Goal: Task Accomplishment & Management: Manage account settings

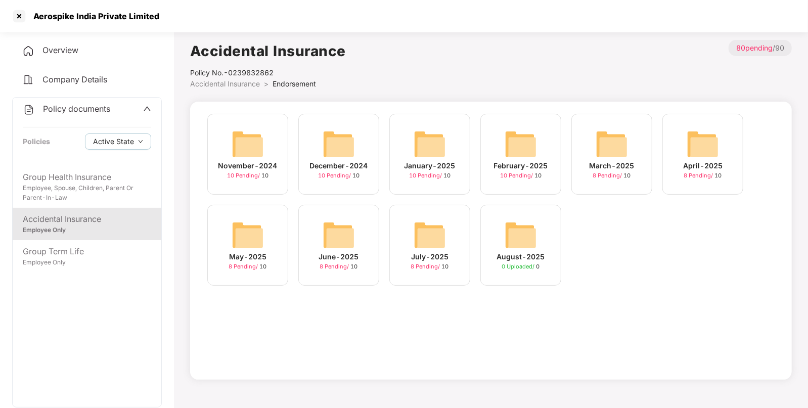
click at [46, 76] on span "Company Details" at bounding box center [74, 79] width 65 height 10
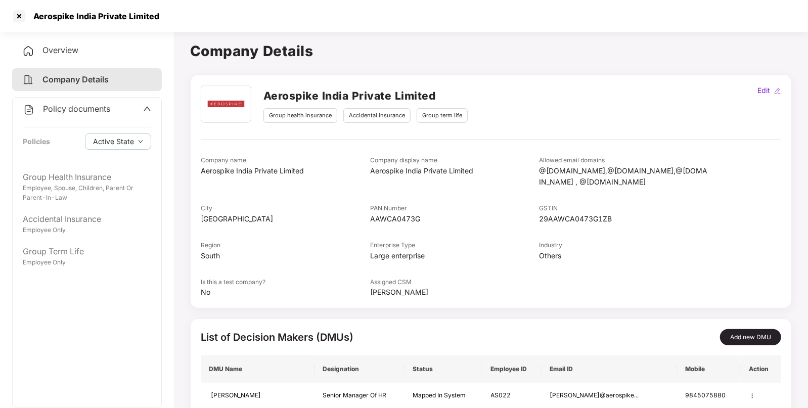
click at [76, 79] on span "Company Details" at bounding box center [75, 79] width 66 height 10
click at [62, 40] on div "Overview" at bounding box center [87, 50] width 150 height 23
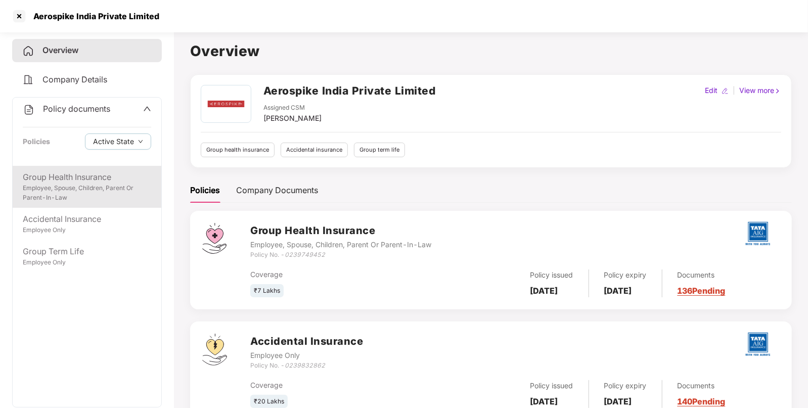
click at [86, 196] on div "Employee, Spouse, Children, Parent Or Parent-In-Law" at bounding box center [87, 193] width 128 height 19
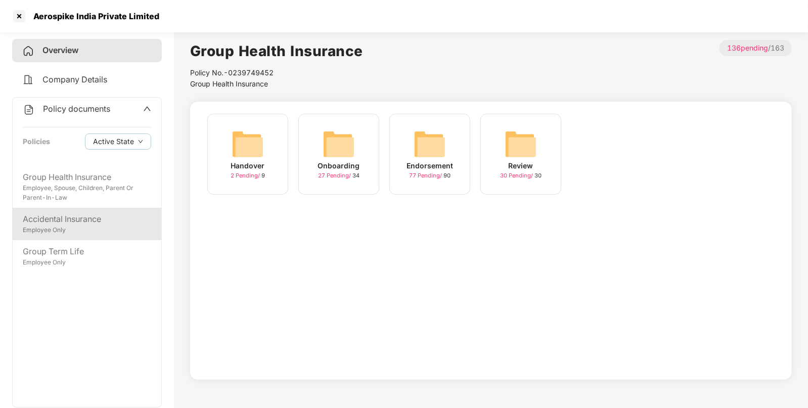
click at [72, 222] on div "Accidental Insurance" at bounding box center [87, 219] width 128 height 13
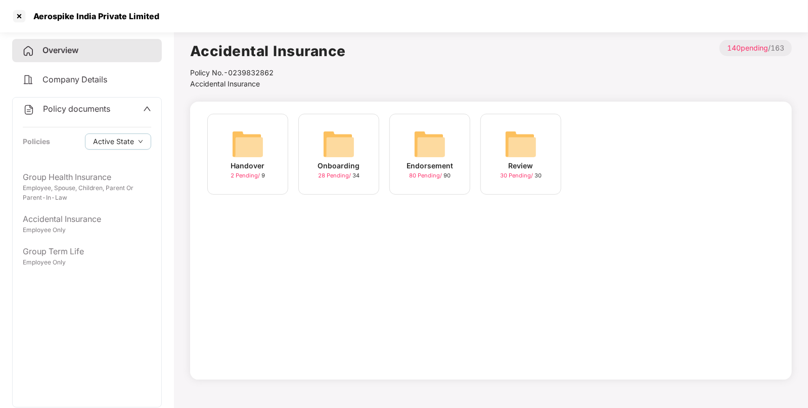
click at [417, 148] on img at bounding box center [430, 144] width 32 height 32
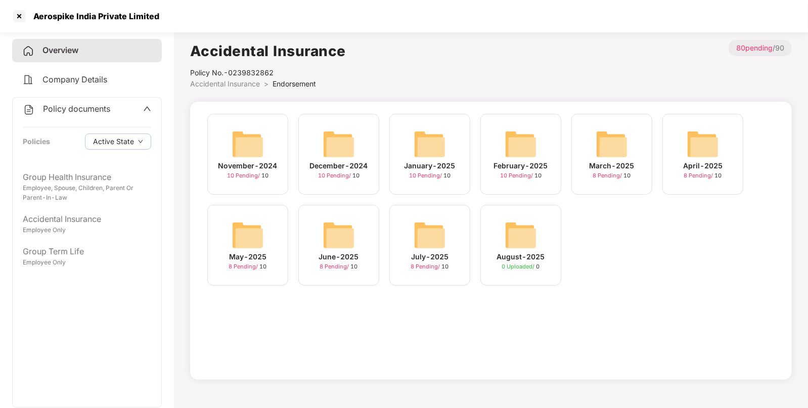
click at [517, 147] on img at bounding box center [521, 144] width 32 height 32
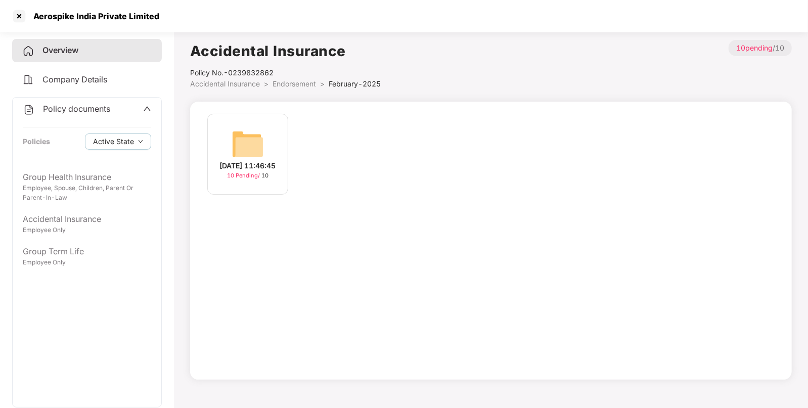
click at [260, 151] on img at bounding box center [248, 144] width 32 height 32
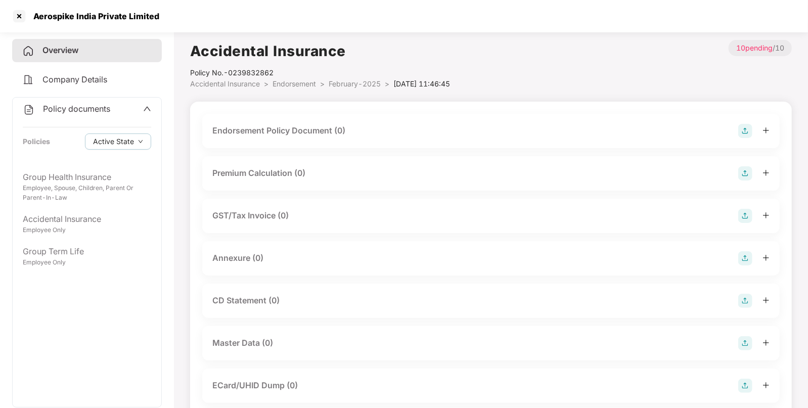
click at [743, 130] on img at bounding box center [745, 131] width 14 height 14
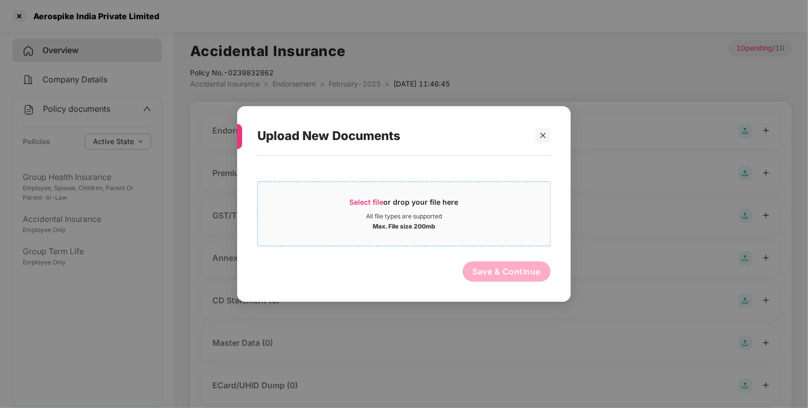
click at [391, 206] on div "Select file or drop your file here" at bounding box center [404, 204] width 109 height 15
click at [380, 213] on div "All file types are supported" at bounding box center [404, 216] width 76 height 8
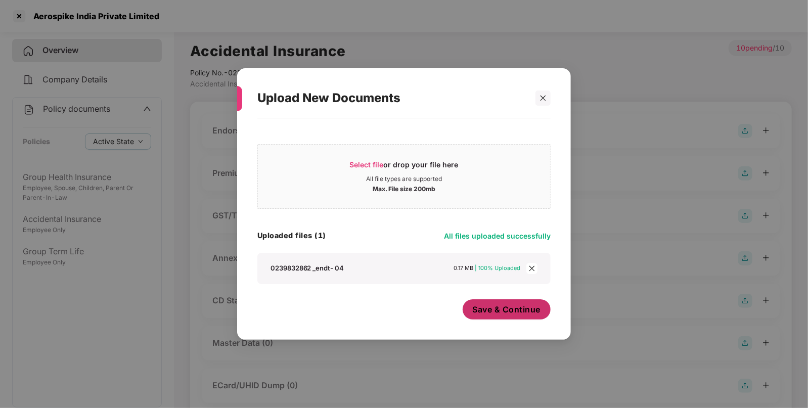
click at [481, 314] on span "Save & Continue" at bounding box center [507, 309] width 68 height 11
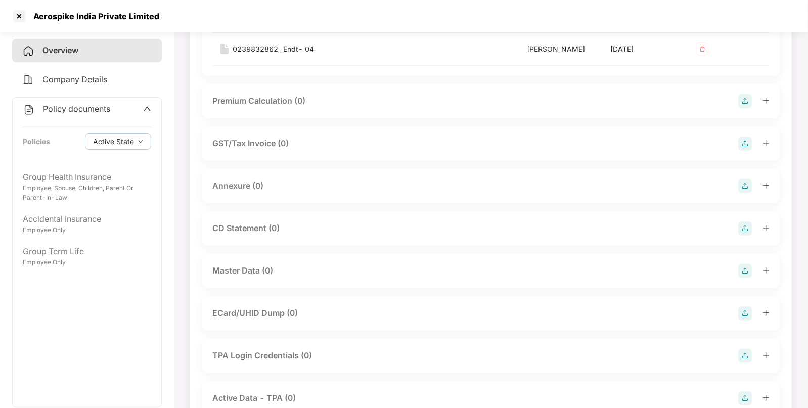
scroll to position [147, 0]
click at [743, 271] on img at bounding box center [745, 269] width 14 height 14
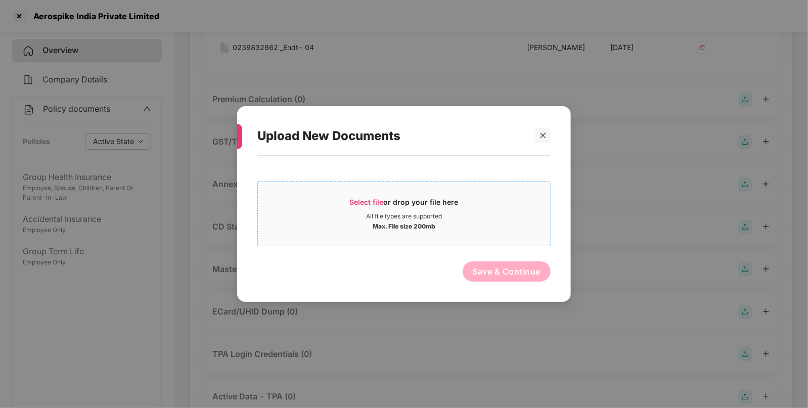
click at [381, 214] on div "All file types are supported" at bounding box center [404, 216] width 76 height 8
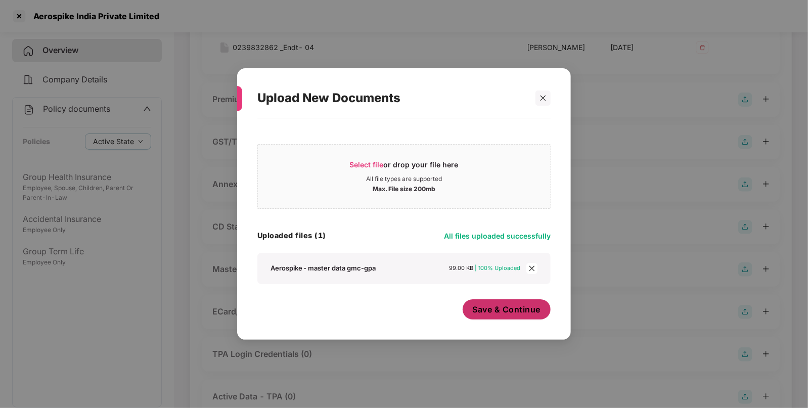
click at [519, 310] on span "Save & Continue" at bounding box center [507, 309] width 68 height 11
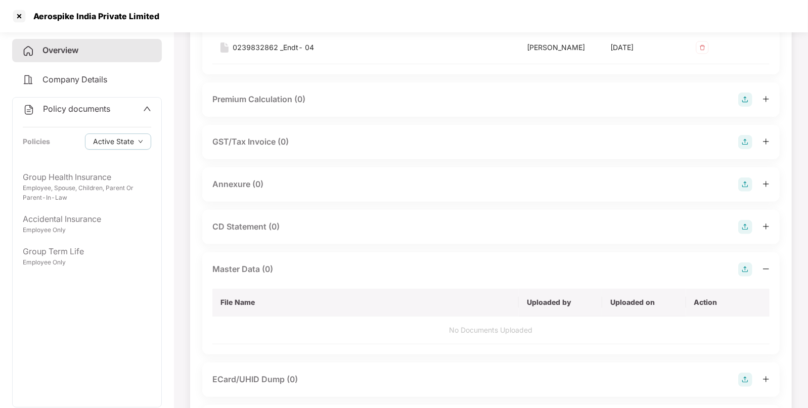
scroll to position [0, 0]
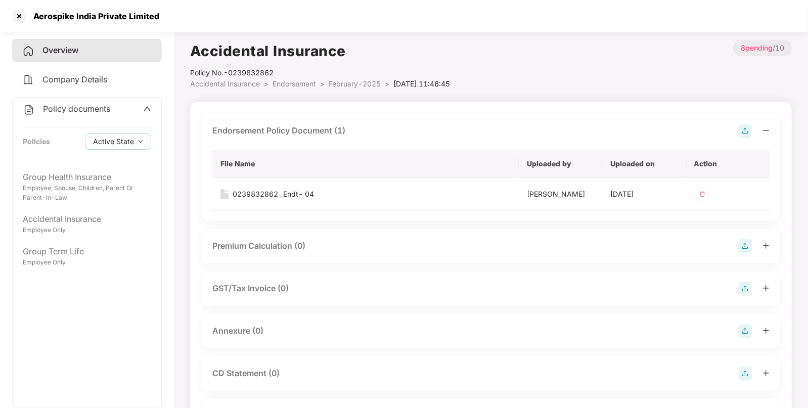
click at [302, 89] on li "Endorsement >" at bounding box center [301, 83] width 56 height 11
click at [302, 88] on li "Endorsement >" at bounding box center [301, 83] width 56 height 11
click at [301, 87] on span "Endorsement" at bounding box center [294, 83] width 43 height 9
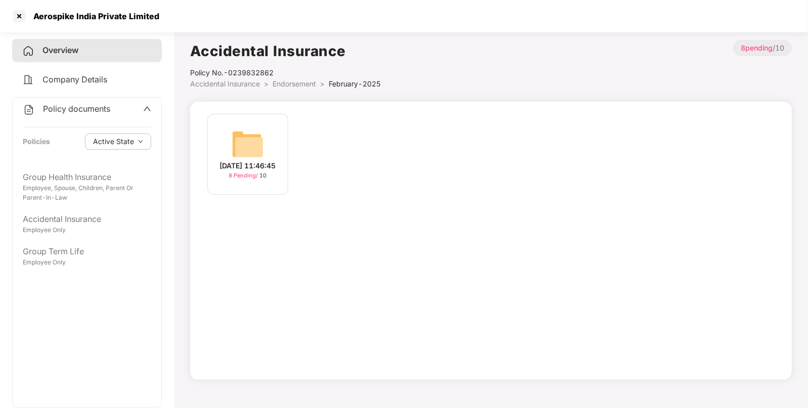
click at [303, 83] on span "Endorsement" at bounding box center [294, 83] width 43 height 9
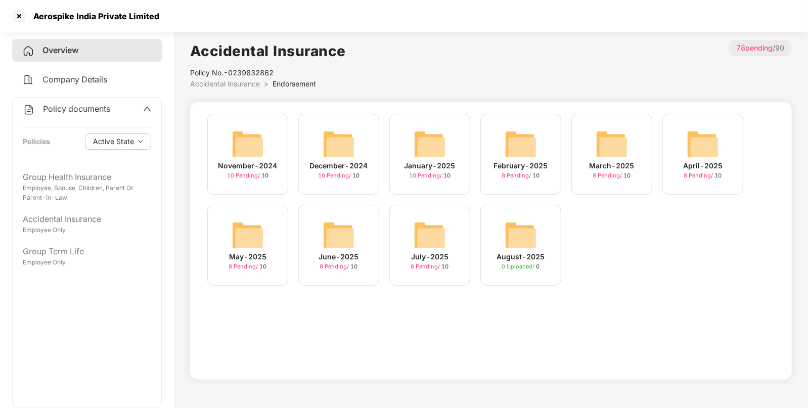
click at [420, 140] on img at bounding box center [430, 144] width 32 height 32
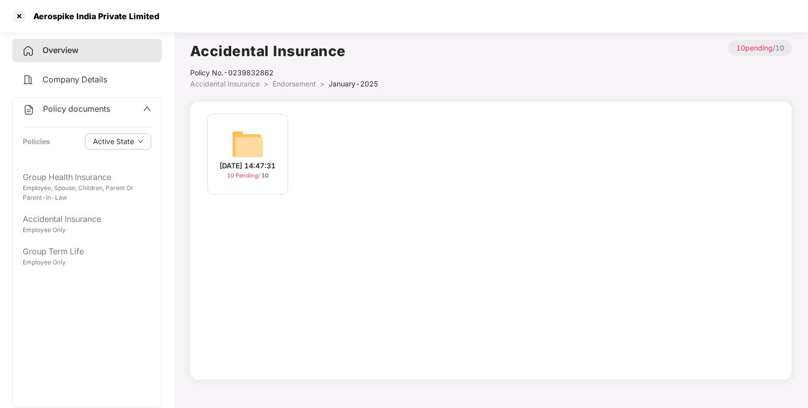
click at [225, 161] on div "[DATE] 14:47:31" at bounding box center [248, 165] width 56 height 11
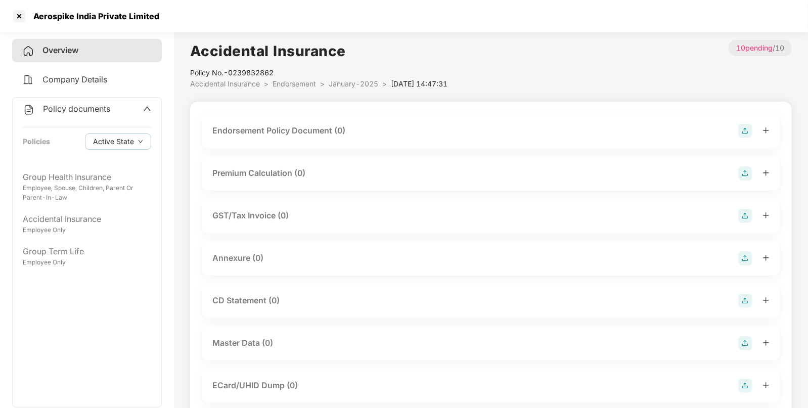
click at [744, 125] on img at bounding box center [745, 131] width 14 height 14
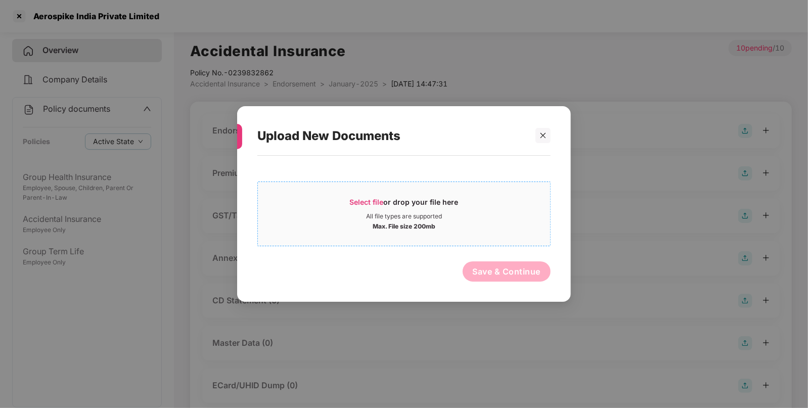
click at [410, 197] on div "Select file or drop your file here" at bounding box center [404, 204] width 109 height 15
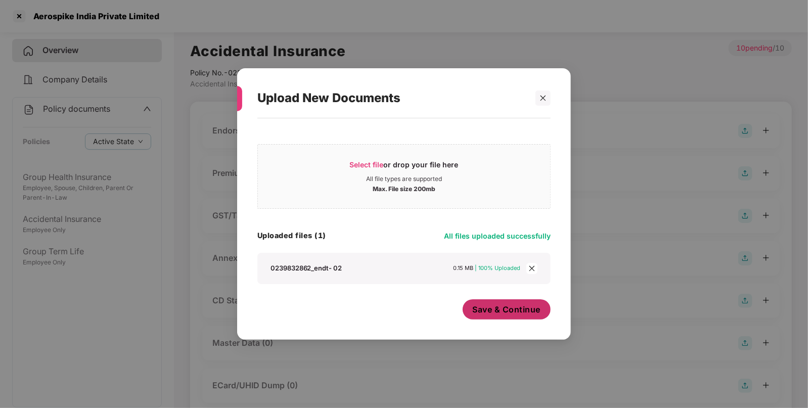
click at [482, 317] on button "Save & Continue" at bounding box center [507, 309] width 88 height 20
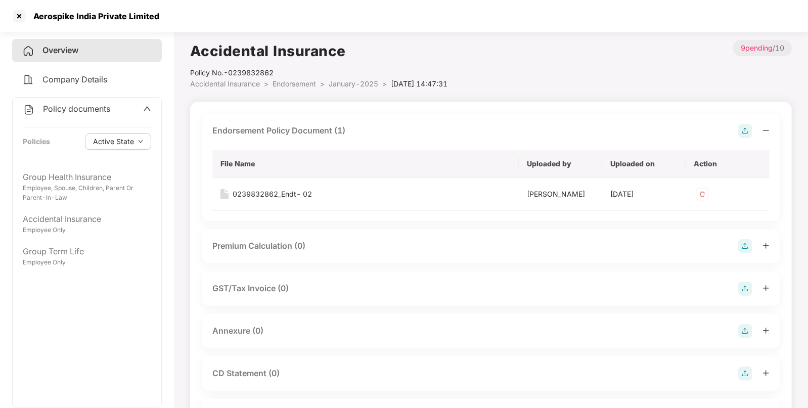
click at [748, 124] on img at bounding box center [745, 131] width 14 height 14
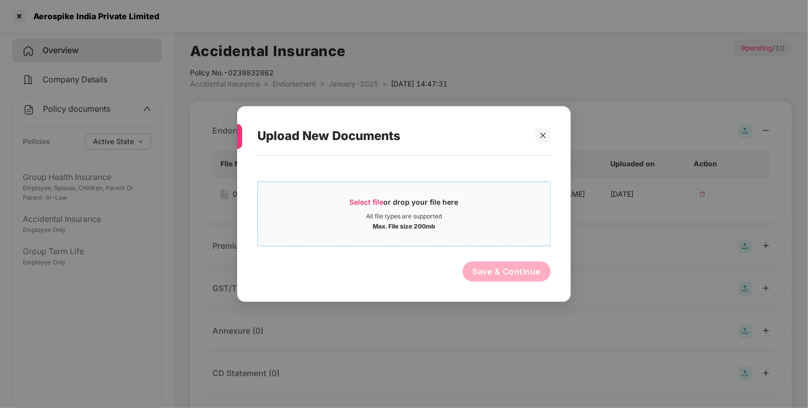
click at [338, 189] on div "Select file or drop your file here All file types are supported Max. File size …" at bounding box center [403, 214] width 293 height 65
click at [370, 201] on span "Select file" at bounding box center [367, 202] width 34 height 9
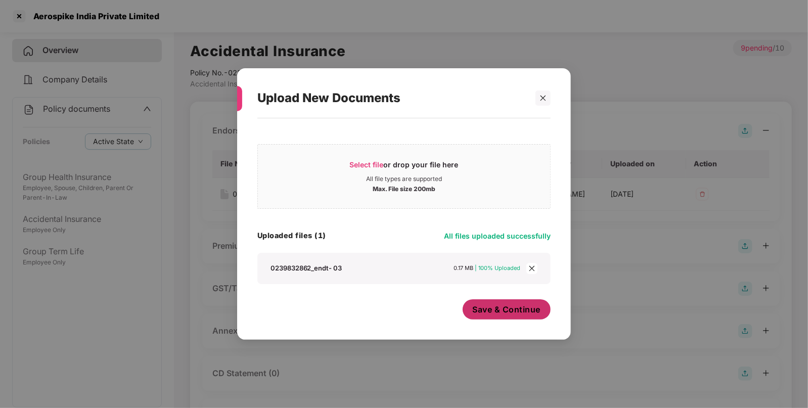
click at [516, 304] on button "Save & Continue" at bounding box center [507, 309] width 88 height 20
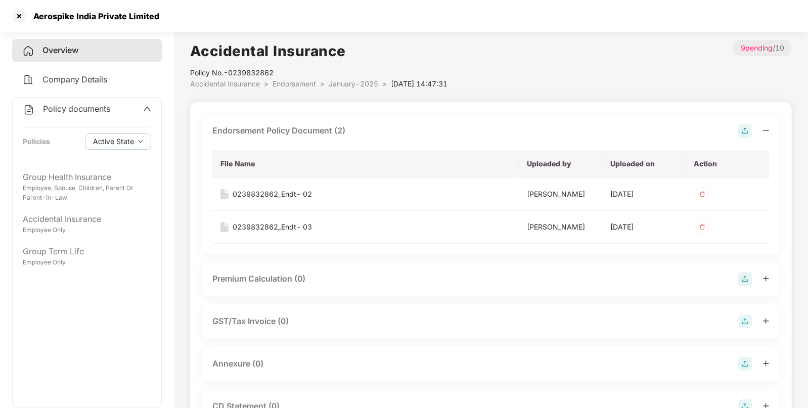
click at [345, 85] on span "January-2025" at bounding box center [354, 83] width 50 height 9
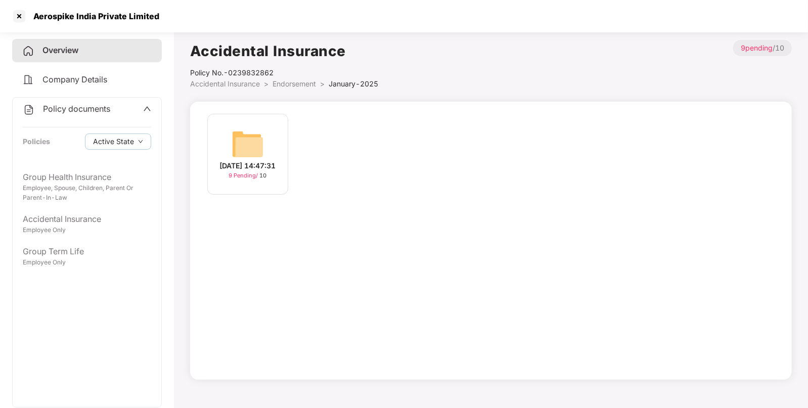
click at [296, 74] on div "Policy No.- 0239832862" at bounding box center [284, 72] width 188 height 11
click at [271, 133] on div "[DATE] 14:47:31 9 Pending / 10" at bounding box center [247, 154] width 81 height 81
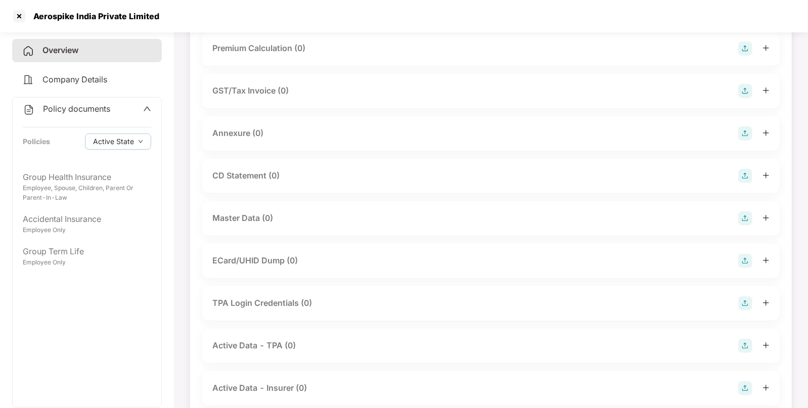
scroll to position [127, 0]
click at [744, 215] on img at bounding box center [745, 216] width 14 height 14
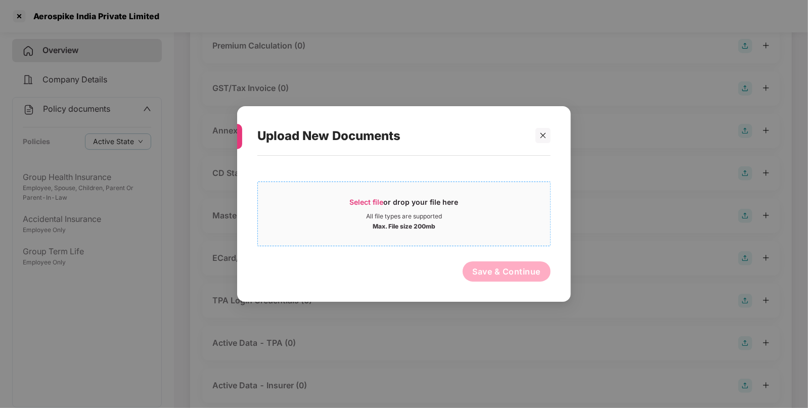
click at [384, 200] on span "Select file" at bounding box center [367, 202] width 34 height 9
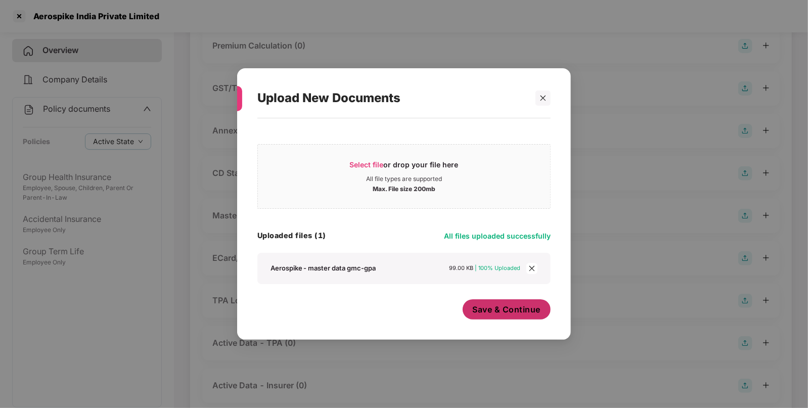
click at [499, 314] on span "Save & Continue" at bounding box center [507, 309] width 68 height 11
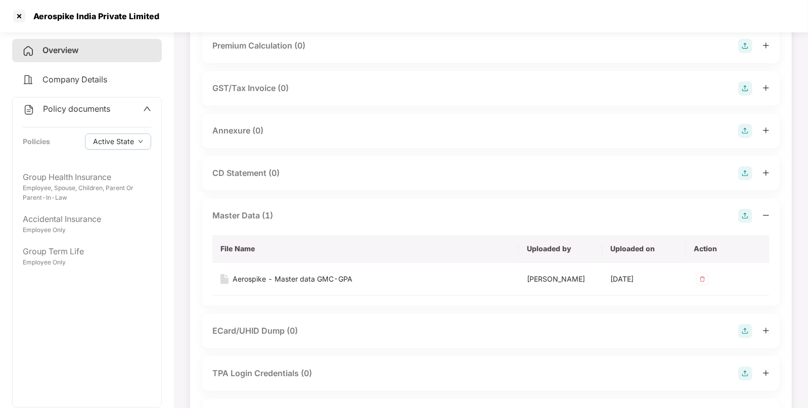
scroll to position [0, 0]
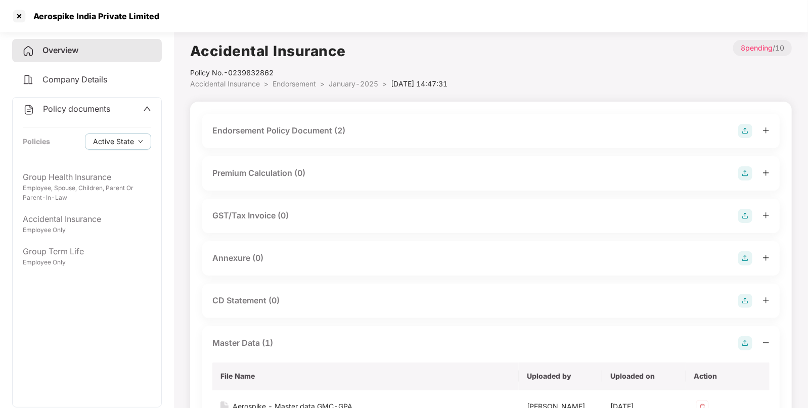
click at [296, 82] on span "Endorsement" at bounding box center [294, 83] width 43 height 9
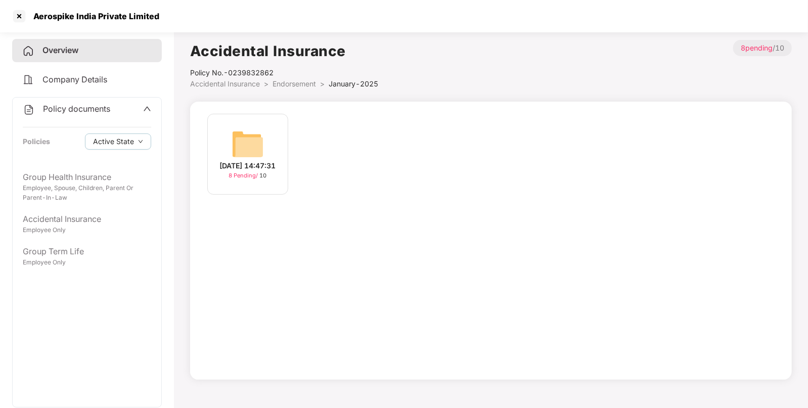
click at [288, 85] on span "Endorsement" at bounding box center [294, 83] width 43 height 9
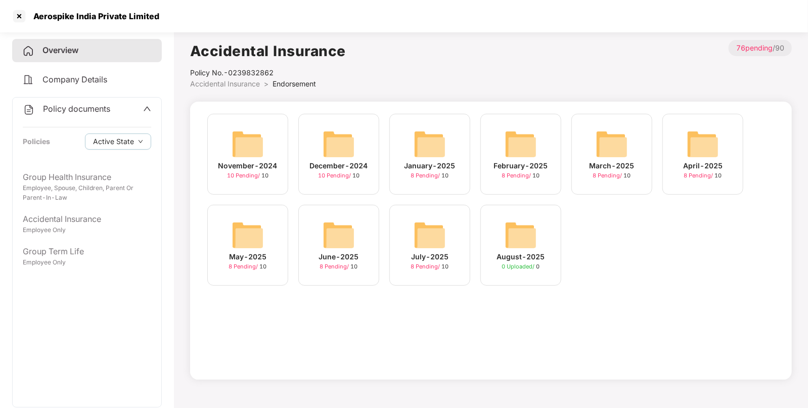
click at [345, 144] on img at bounding box center [339, 144] width 32 height 32
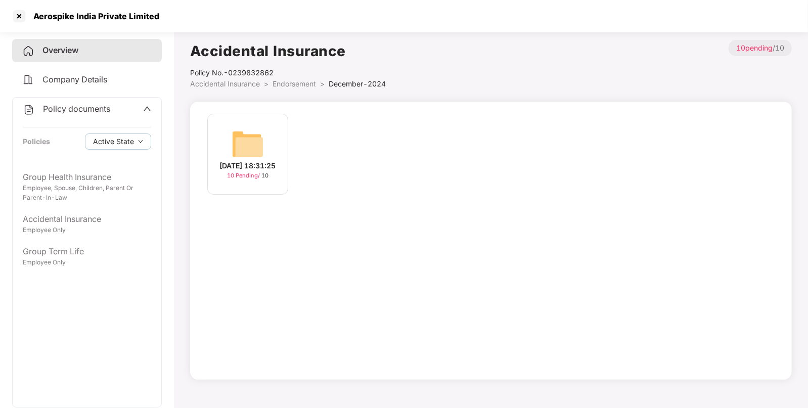
click at [241, 141] on img at bounding box center [248, 144] width 32 height 32
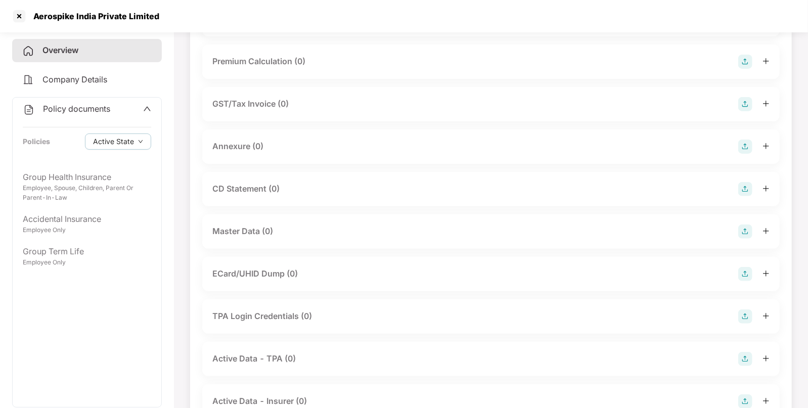
scroll to position [113, 0]
click at [739, 233] on img at bounding box center [745, 230] width 14 height 14
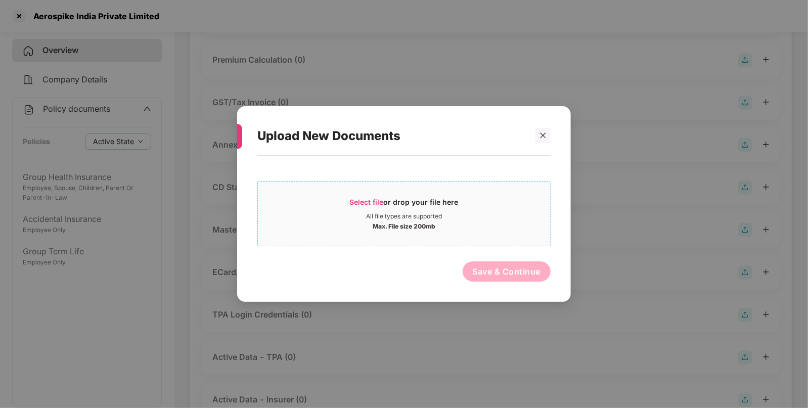
click at [364, 206] on span "Select file" at bounding box center [367, 202] width 34 height 9
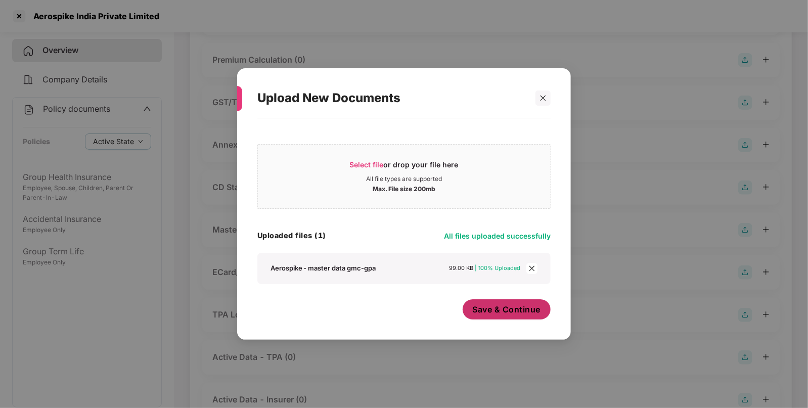
click at [531, 312] on span "Save & Continue" at bounding box center [507, 309] width 68 height 11
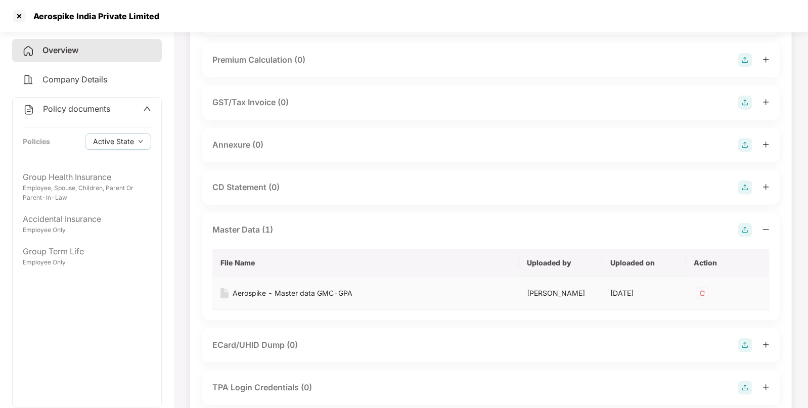
scroll to position [0, 0]
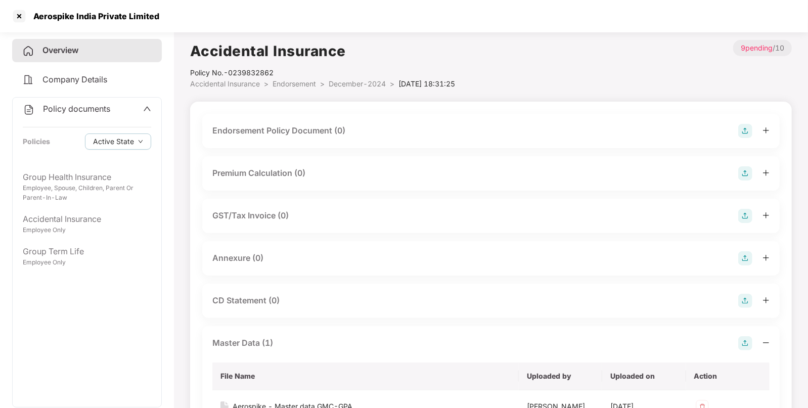
click at [743, 139] on div "Endorsement Policy Document (0)" at bounding box center [490, 131] width 577 height 34
click at [742, 131] on img at bounding box center [745, 131] width 14 height 14
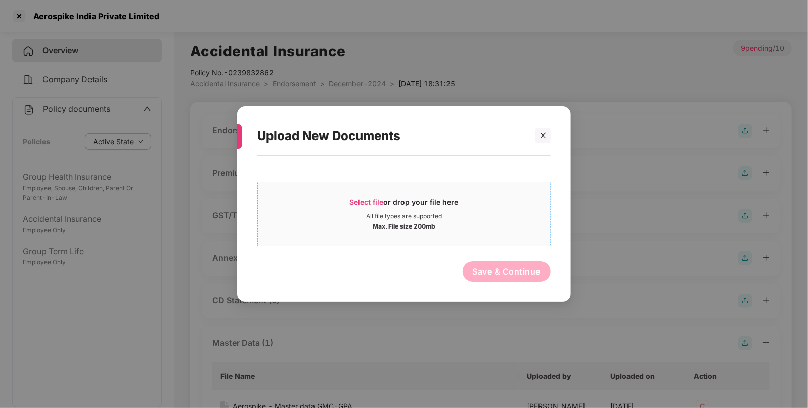
click at [364, 209] on div "Select file or drop your file here" at bounding box center [404, 204] width 109 height 15
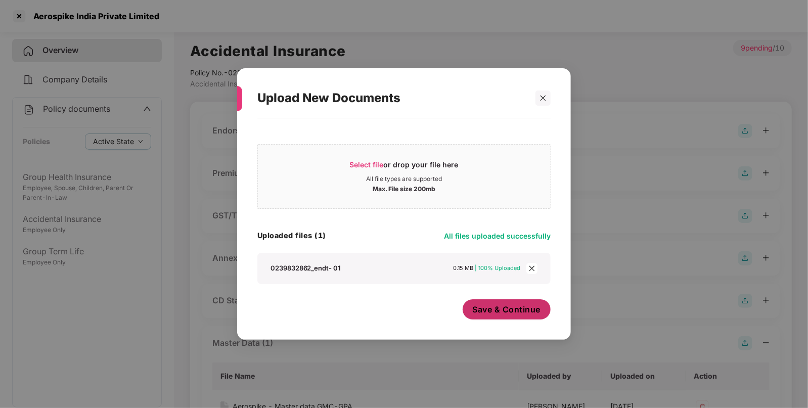
click at [522, 310] on span "Save & Continue" at bounding box center [507, 309] width 68 height 11
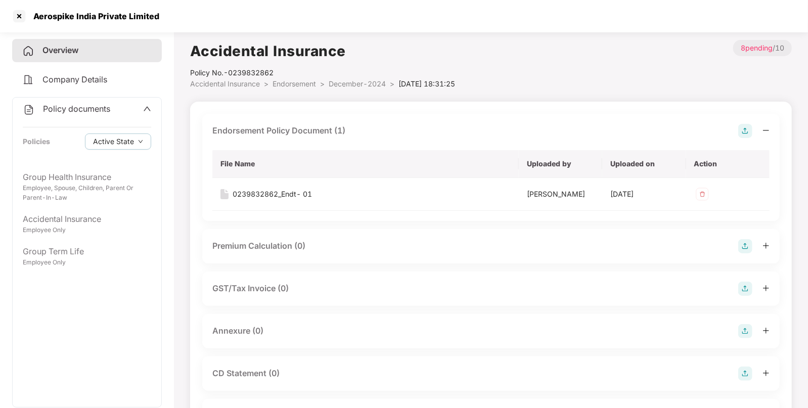
click at [305, 82] on span "Endorsement" at bounding box center [294, 83] width 43 height 9
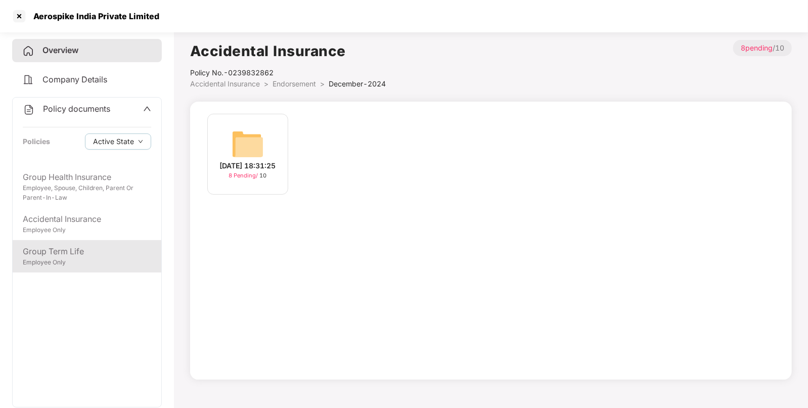
click at [84, 247] on div "Group Term Life" at bounding box center [87, 251] width 128 height 13
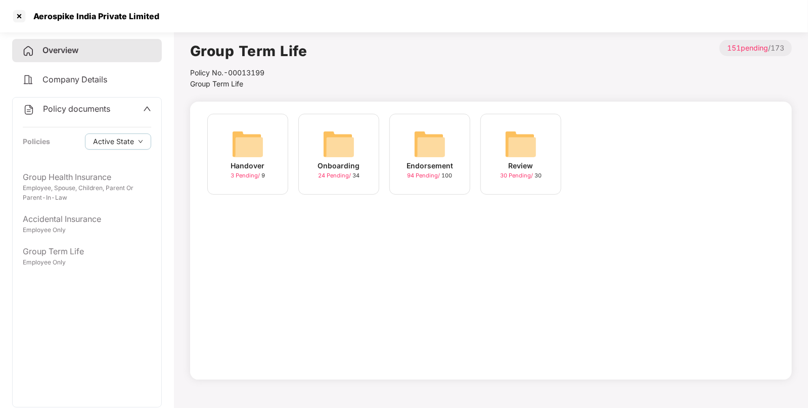
click at [438, 137] on img at bounding box center [430, 144] width 32 height 32
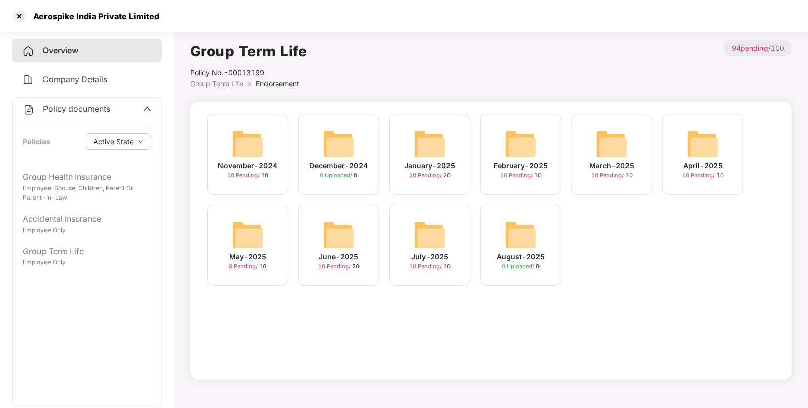
click at [435, 230] on img at bounding box center [430, 235] width 32 height 32
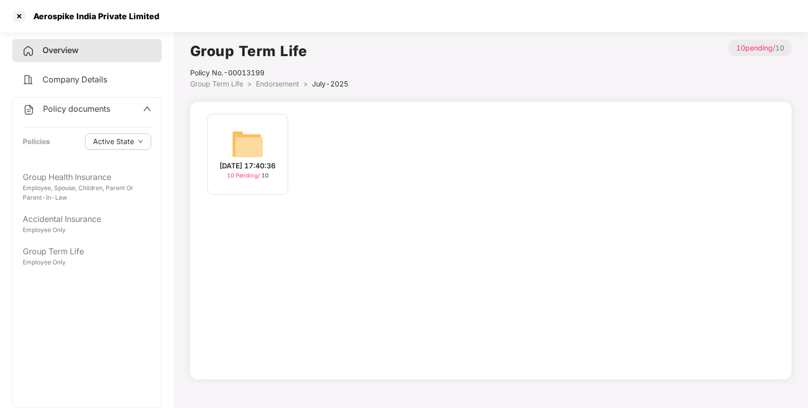
click at [248, 135] on img at bounding box center [248, 144] width 32 height 32
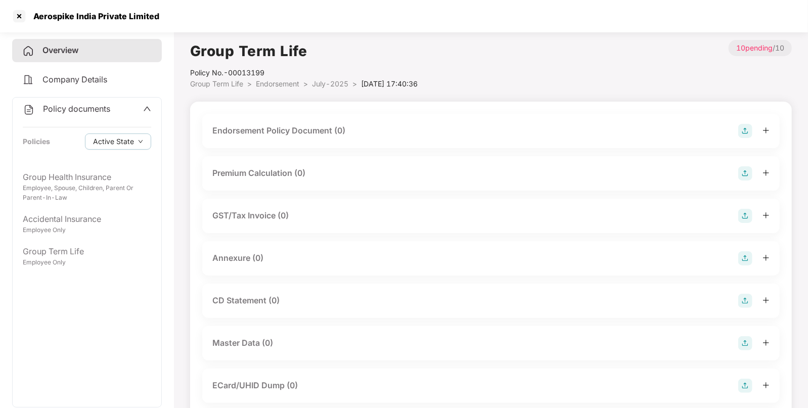
click at [742, 136] on img at bounding box center [745, 131] width 14 height 14
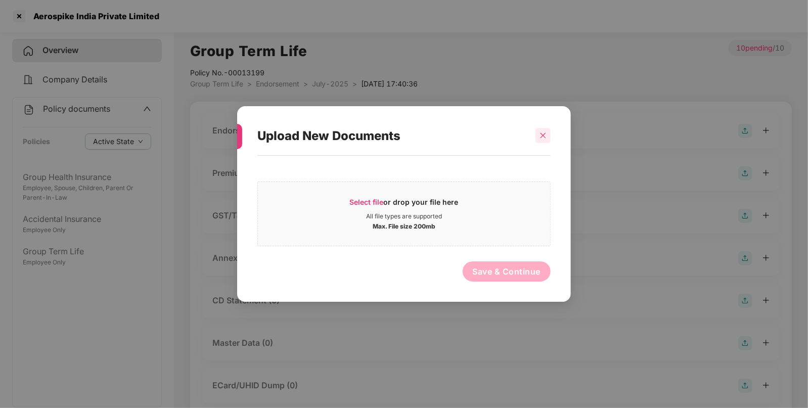
click at [544, 143] on div at bounding box center [542, 135] width 15 height 15
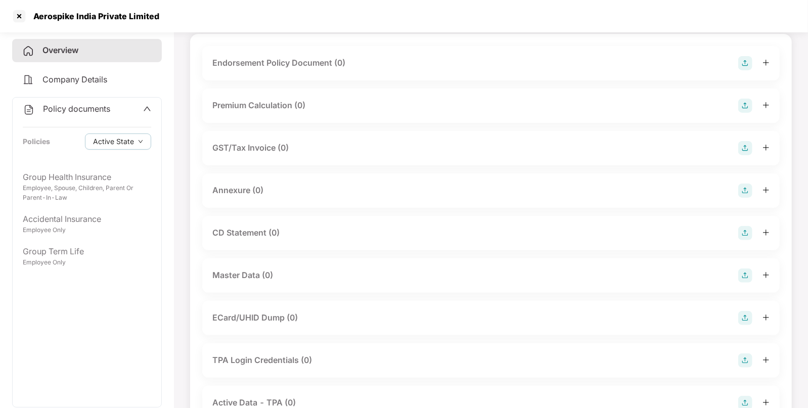
scroll to position [76, 0]
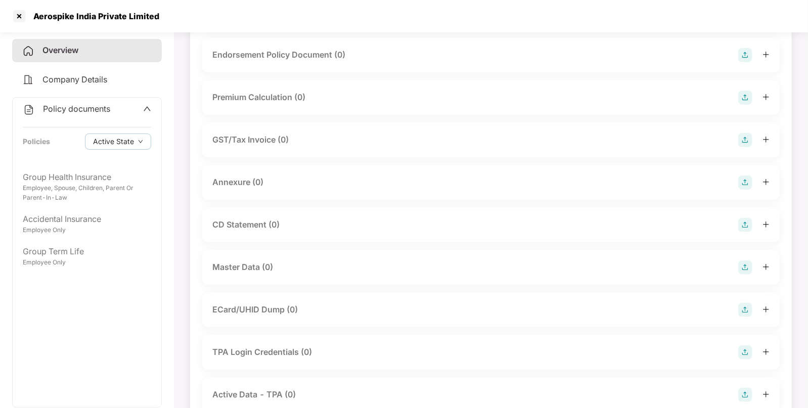
click at [743, 272] on img at bounding box center [745, 267] width 14 height 14
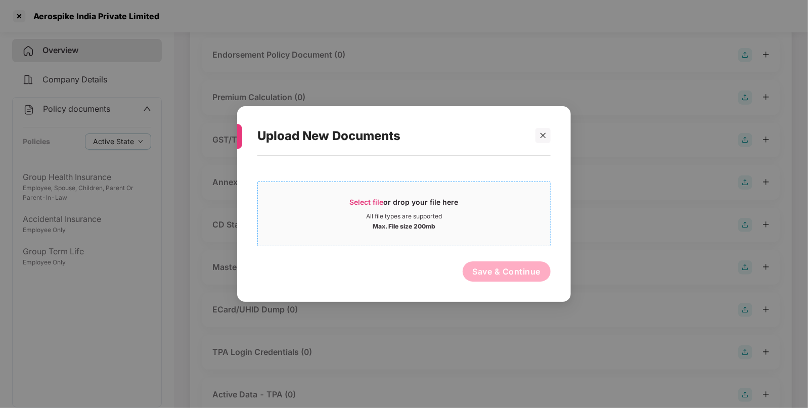
click at [397, 212] on div "Select file or drop your file here" at bounding box center [404, 204] width 109 height 15
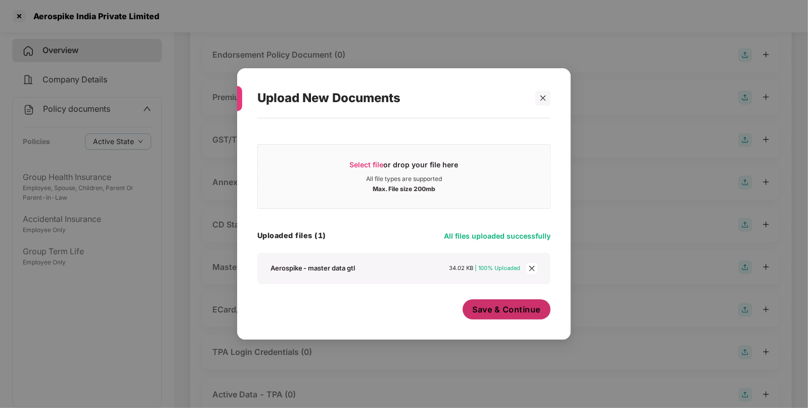
click at [522, 319] on button "Save & Continue" at bounding box center [507, 309] width 88 height 20
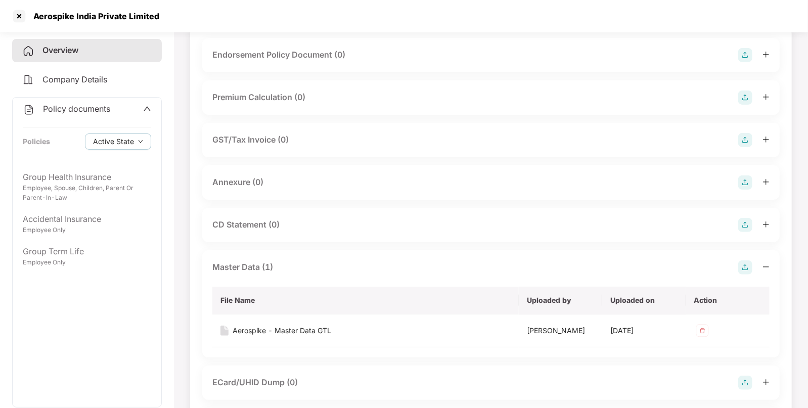
scroll to position [0, 0]
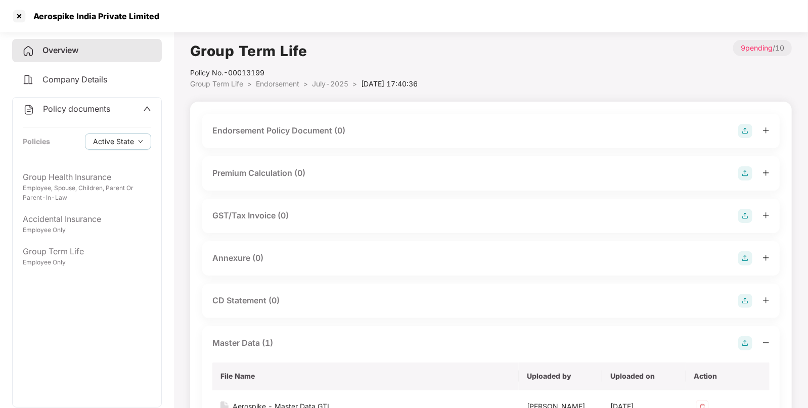
click at [745, 134] on img at bounding box center [745, 131] width 14 height 14
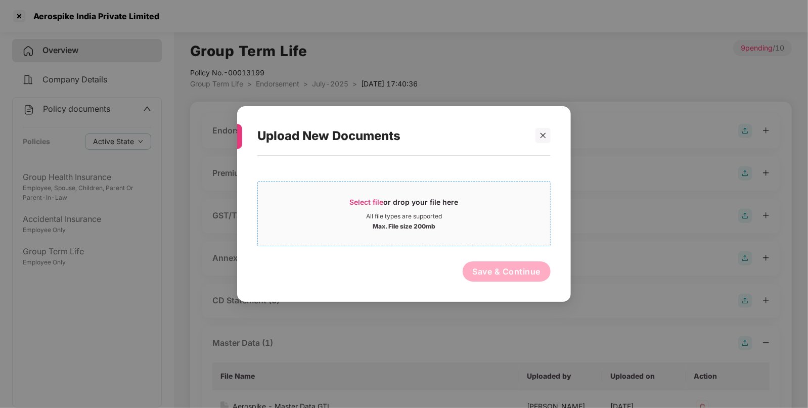
click at [356, 207] on div "Select file or drop your file here" at bounding box center [404, 204] width 109 height 15
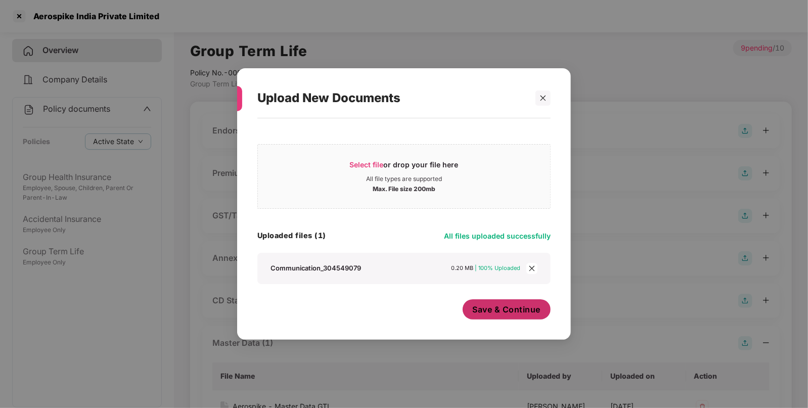
click at [478, 311] on span "Save & Continue" at bounding box center [507, 309] width 68 height 11
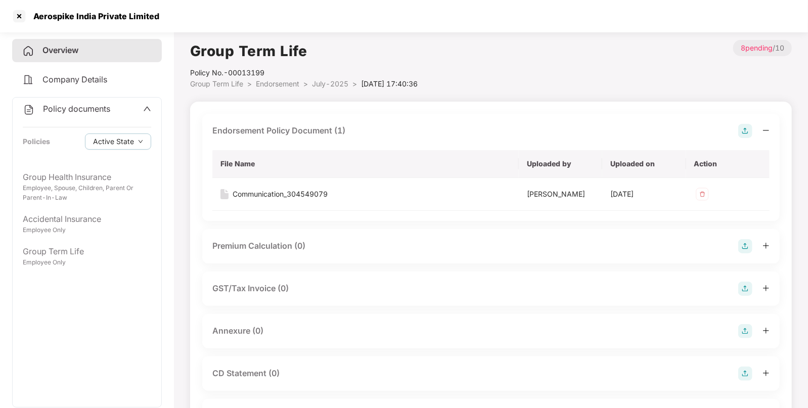
click at [311, 82] on li "Endorsement >" at bounding box center [284, 83] width 56 height 11
click at [272, 82] on span "Endorsement" at bounding box center [277, 83] width 43 height 9
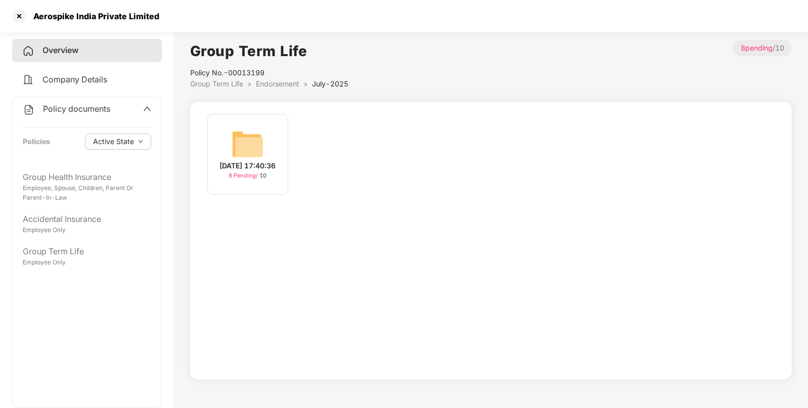
click at [282, 81] on span "Endorsement" at bounding box center [277, 83] width 43 height 9
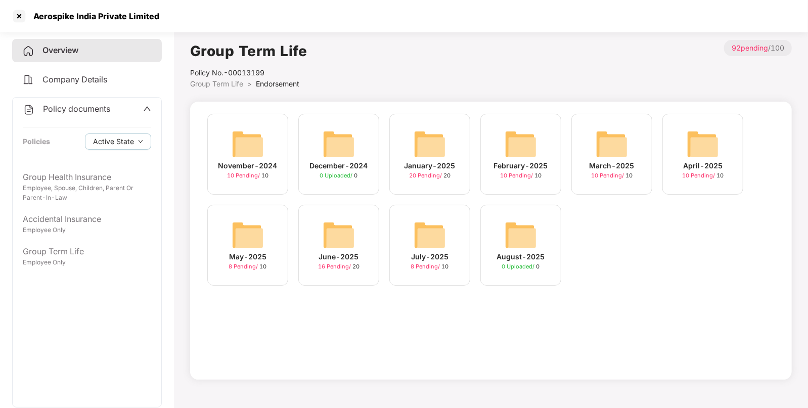
click at [335, 217] on div "June-2025 16 Pending / 20" at bounding box center [338, 245] width 81 height 81
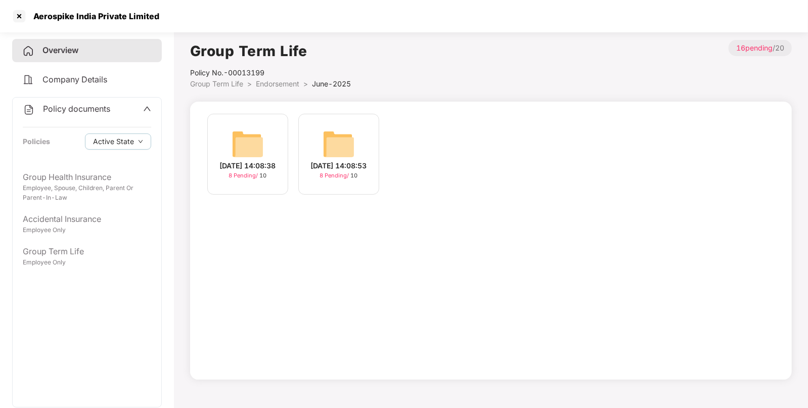
click at [286, 82] on span "Endorsement" at bounding box center [277, 83] width 43 height 9
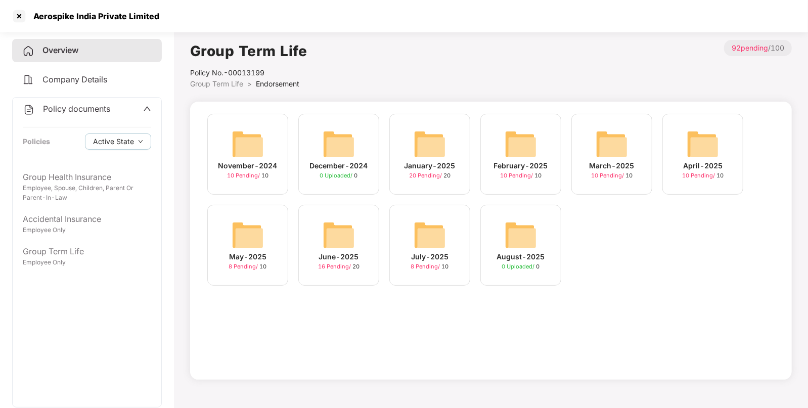
click at [251, 214] on div "May-2025 8 Pending / 10" at bounding box center [247, 245] width 81 height 81
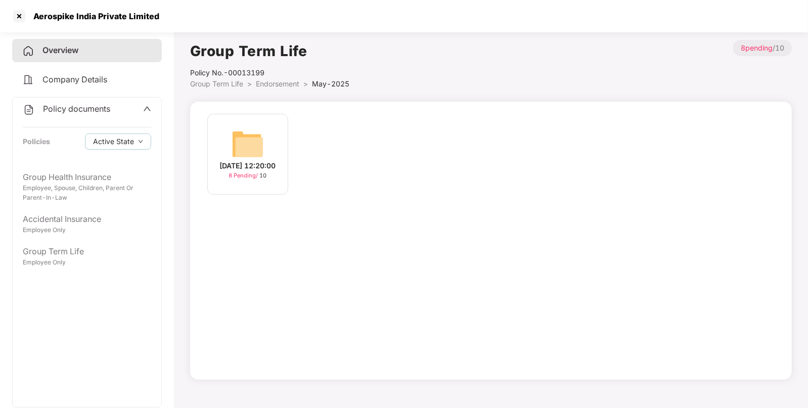
click at [273, 84] on span "Endorsement" at bounding box center [277, 83] width 43 height 9
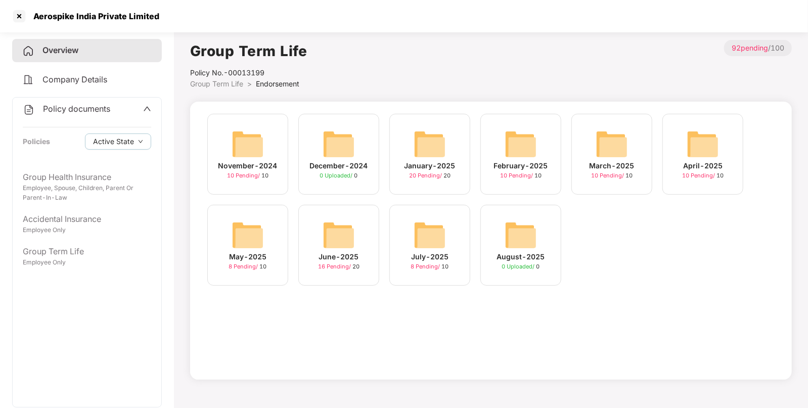
click at [708, 149] on img at bounding box center [703, 144] width 32 height 32
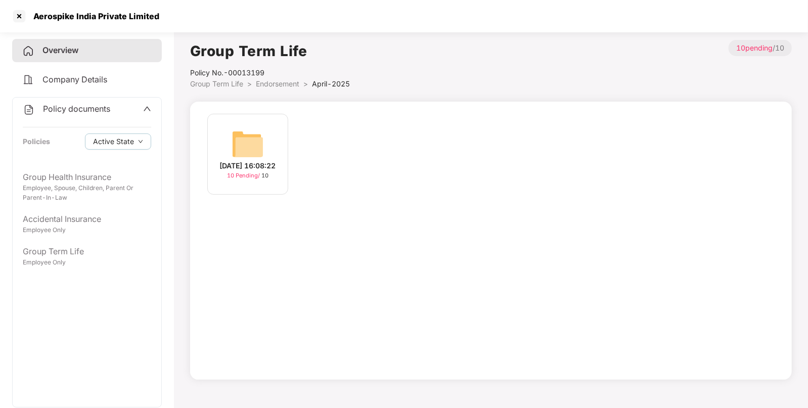
click at [245, 148] on img at bounding box center [248, 144] width 32 height 32
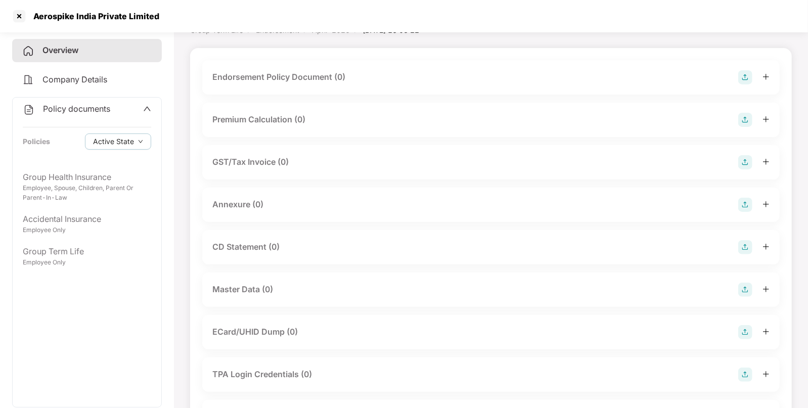
scroll to position [54, 0]
click at [741, 286] on img at bounding box center [745, 289] width 14 height 14
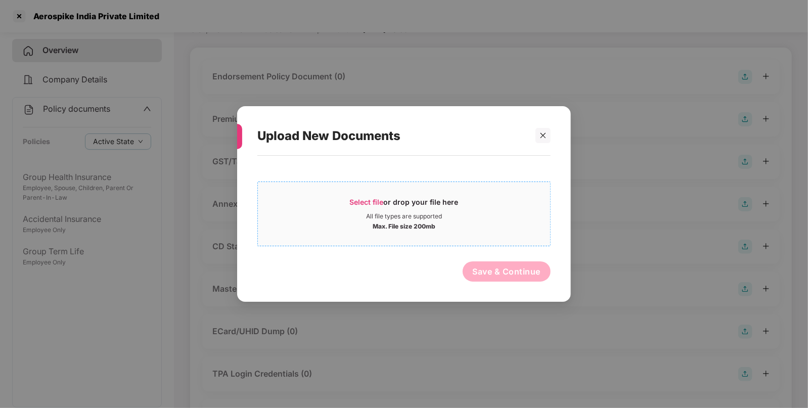
click at [374, 212] on div "All file types are supported" at bounding box center [404, 216] width 76 height 8
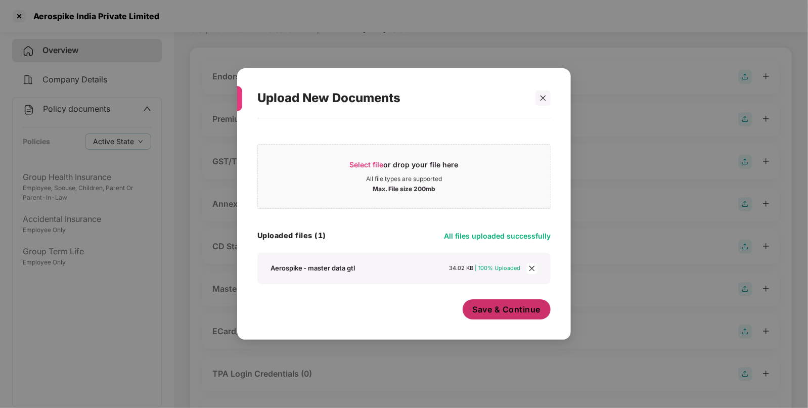
click at [488, 321] on div "Save & Continue" at bounding box center [507, 311] width 88 height 25
click at [504, 315] on button "Save & Continue" at bounding box center [507, 309] width 88 height 20
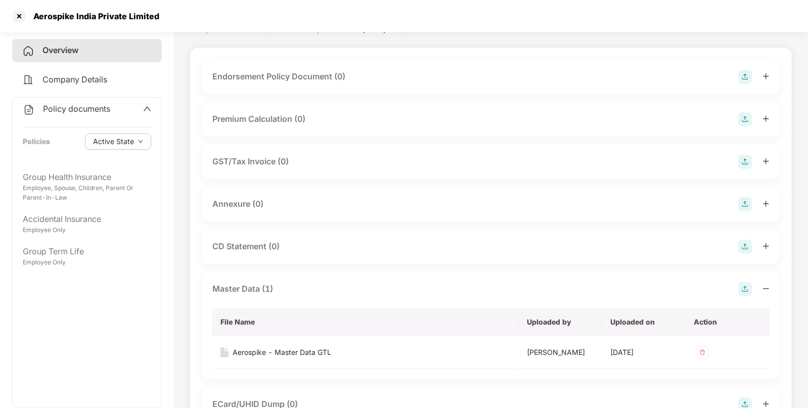
scroll to position [0, 0]
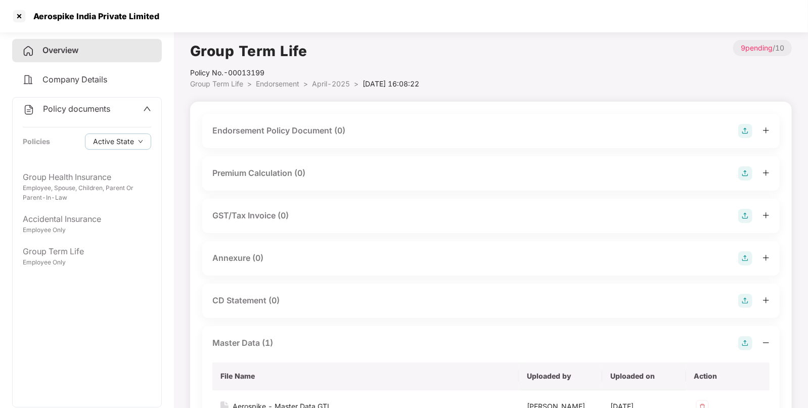
click at [738, 130] on img at bounding box center [745, 131] width 14 height 14
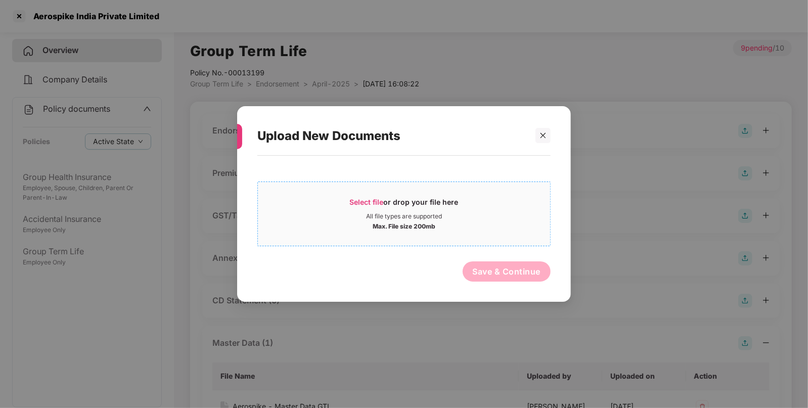
click at [390, 194] on span "Select file or drop your file here All file types are supported Max. File size …" at bounding box center [404, 214] width 292 height 49
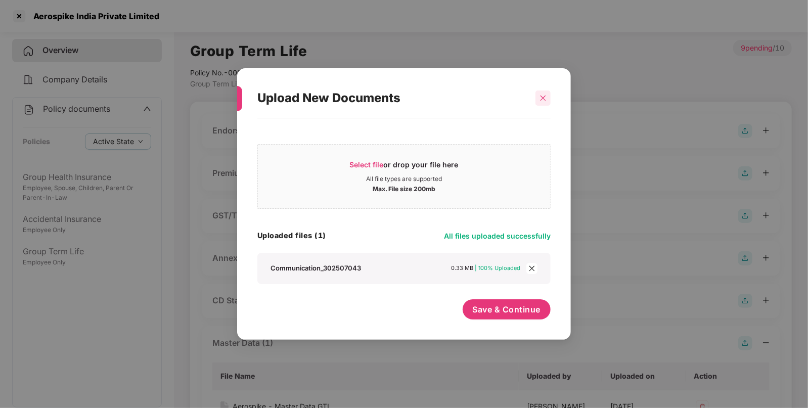
click at [549, 99] on div at bounding box center [542, 98] width 15 height 15
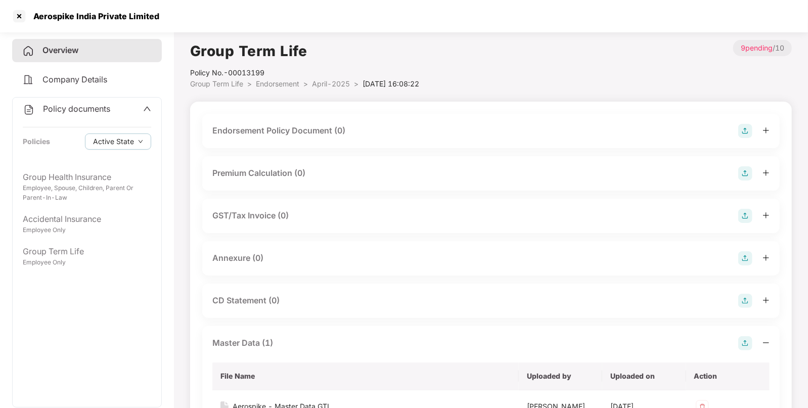
click at [745, 132] on img at bounding box center [745, 131] width 14 height 14
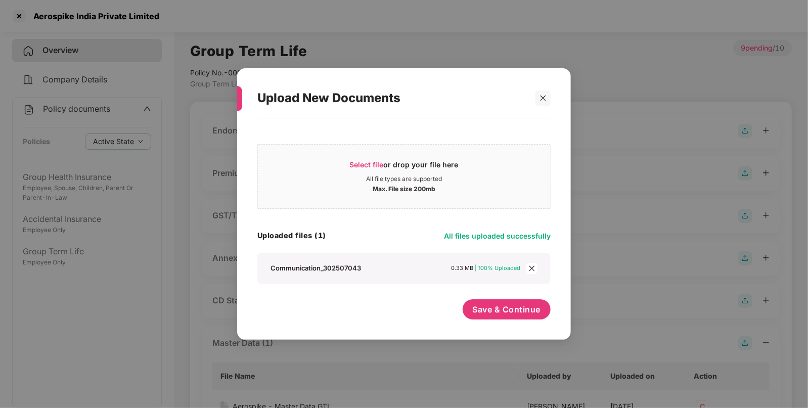
click at [533, 271] on icon "close" at bounding box center [532, 268] width 6 height 6
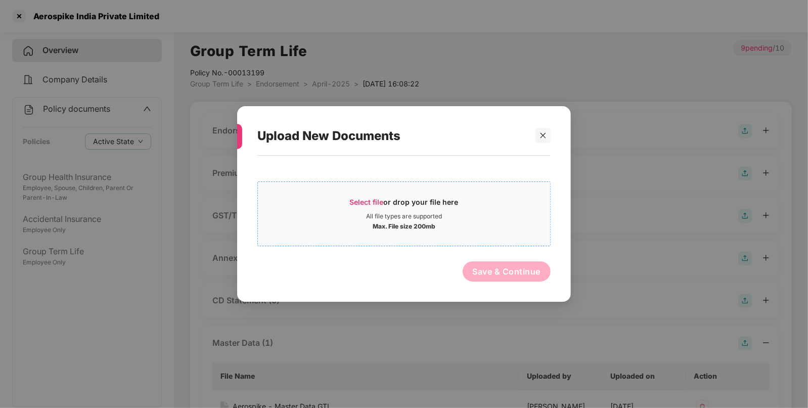
click at [359, 196] on span "Select file or drop your file here All file types are supported Max. File size …" at bounding box center [404, 214] width 292 height 49
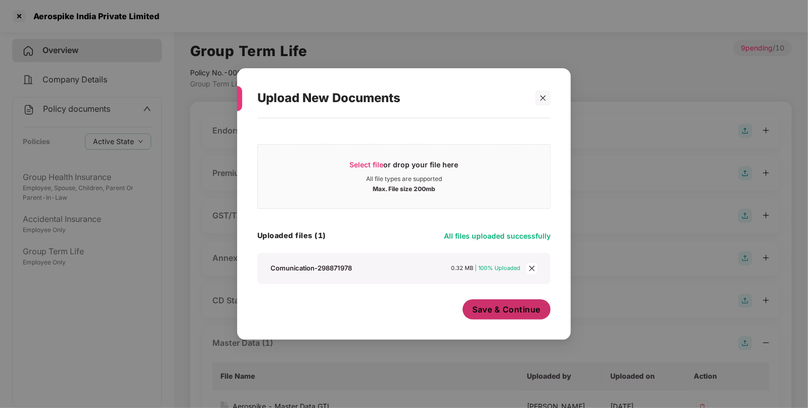
click at [527, 308] on span "Save & Continue" at bounding box center [507, 309] width 68 height 11
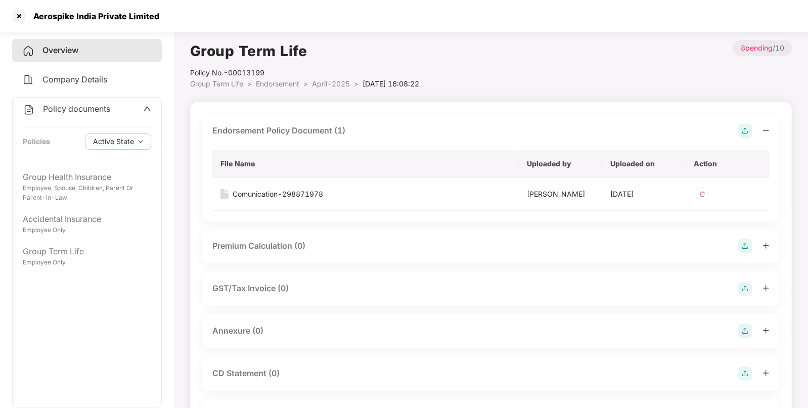
click at [278, 82] on span "Endorsement" at bounding box center [277, 83] width 43 height 9
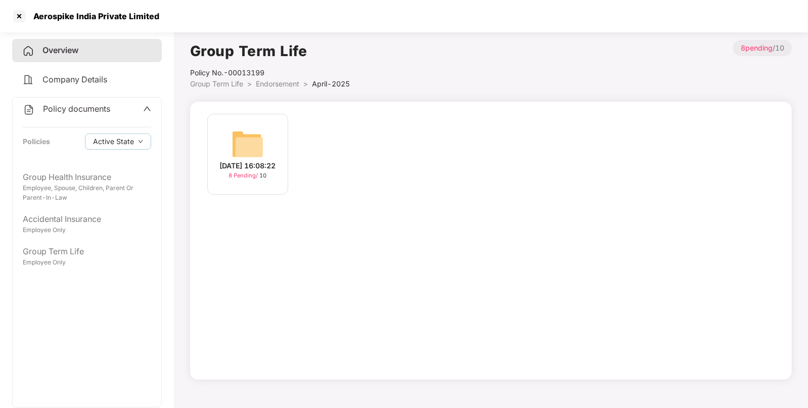
click at [232, 84] on span "Group Term Life" at bounding box center [216, 83] width 53 height 9
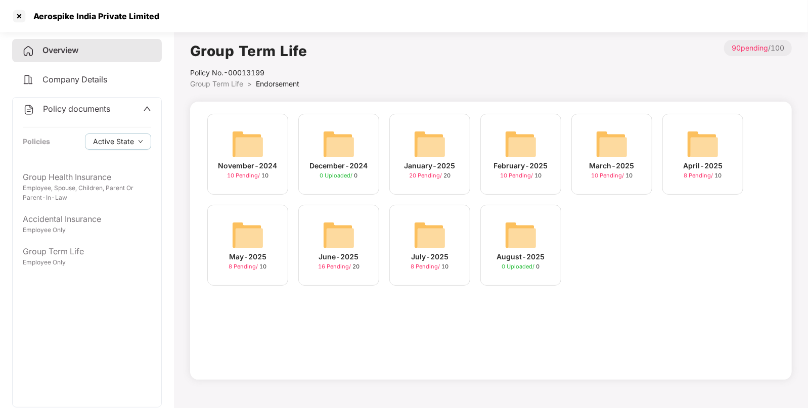
click at [611, 146] on img at bounding box center [612, 144] width 32 height 32
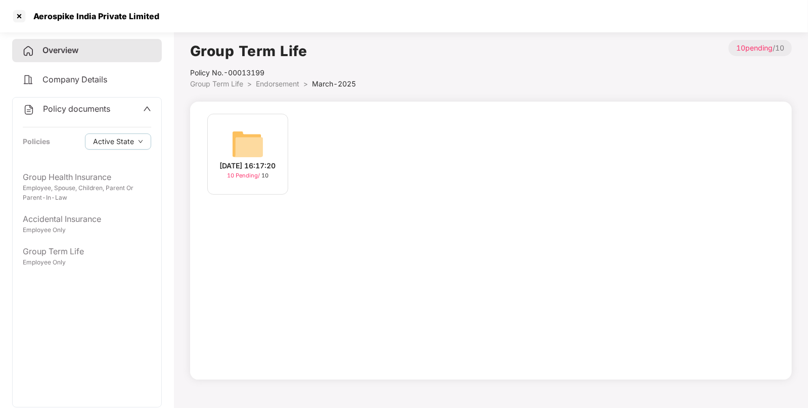
click at [252, 142] on img at bounding box center [248, 144] width 32 height 32
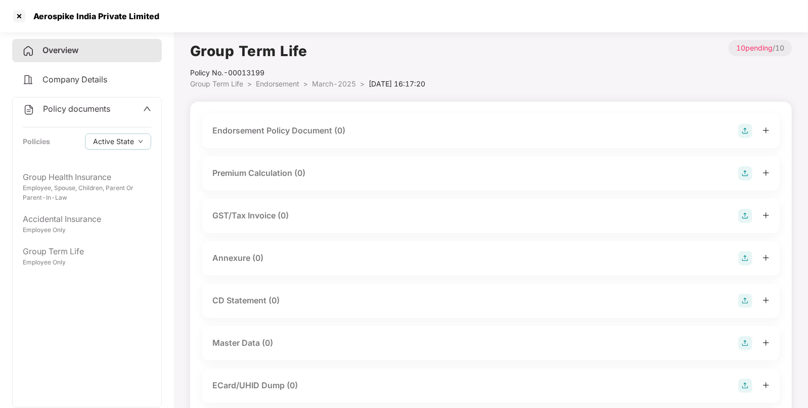
click at [742, 136] on img at bounding box center [745, 131] width 14 height 14
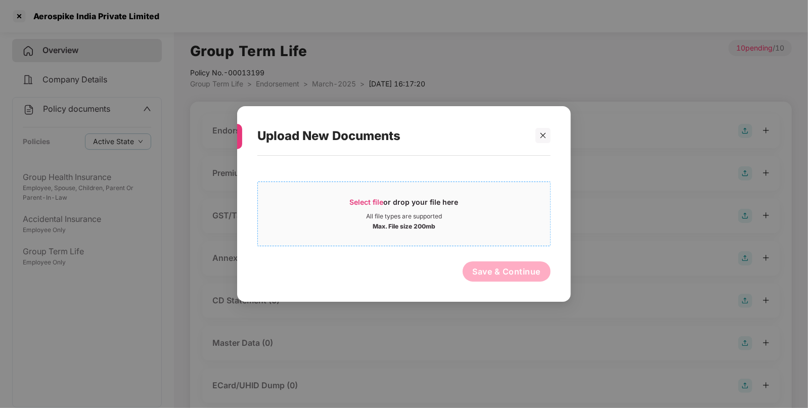
click at [368, 199] on span "Select file" at bounding box center [367, 202] width 34 height 9
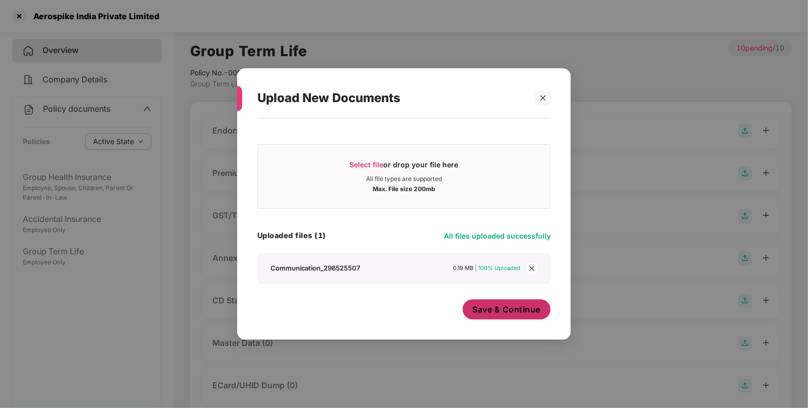
click at [510, 315] on span "Save & Continue" at bounding box center [507, 309] width 68 height 11
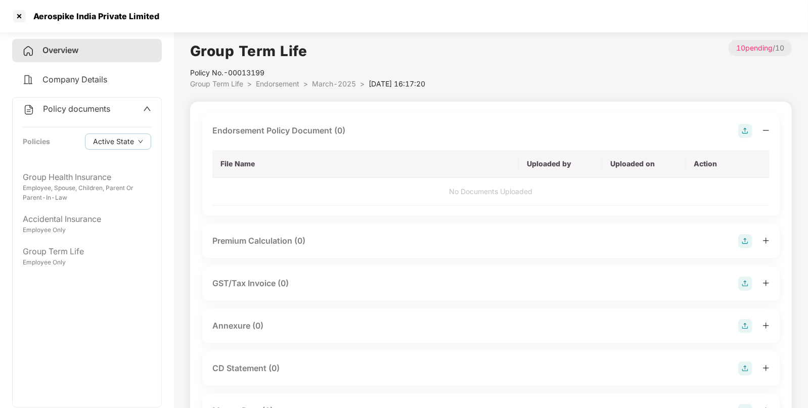
scroll to position [115, 0]
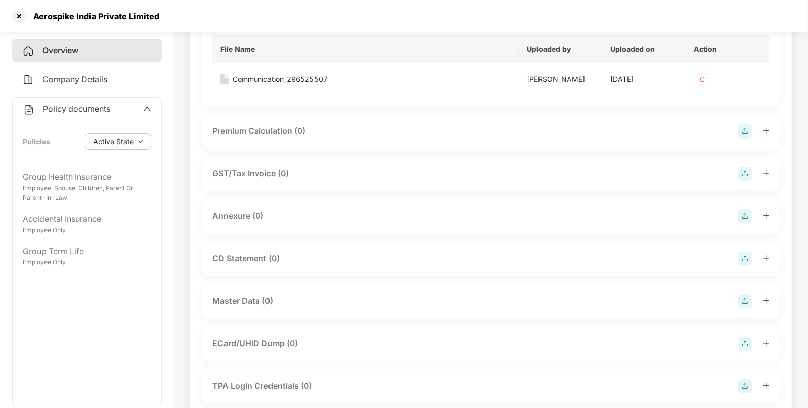
click at [746, 301] on img at bounding box center [745, 301] width 14 height 14
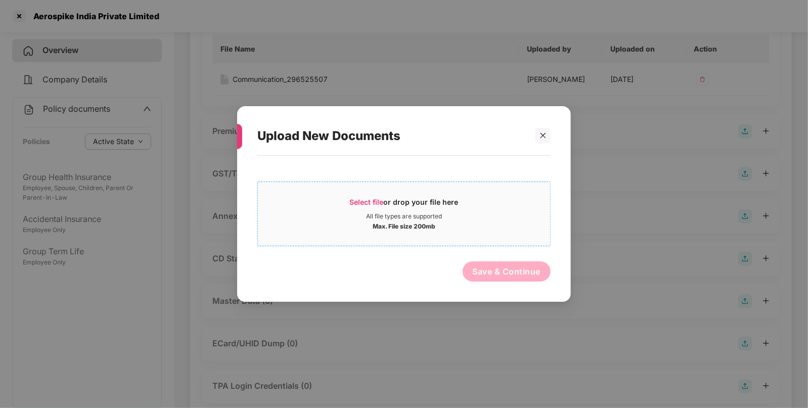
click at [349, 198] on div "Select file or drop your file here" at bounding box center [404, 204] width 292 height 15
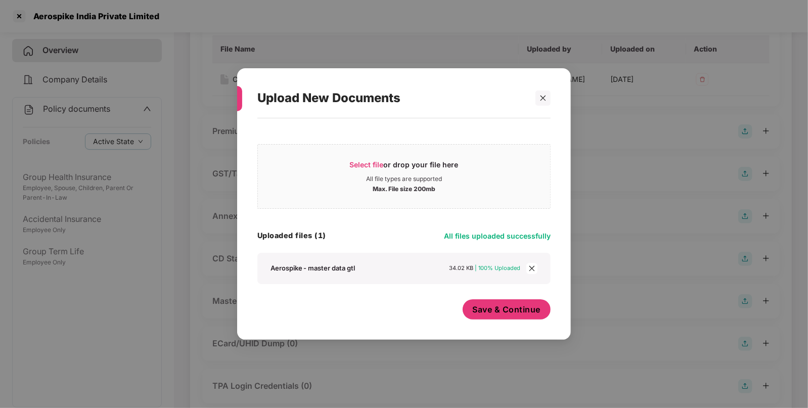
click at [494, 300] on button "Save & Continue" at bounding box center [507, 309] width 88 height 20
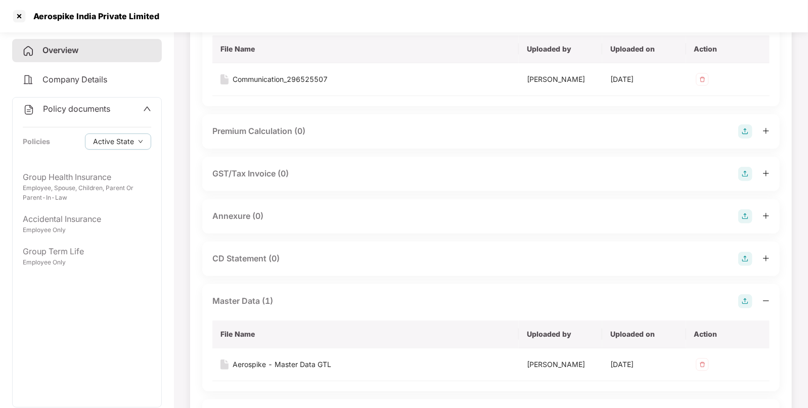
scroll to position [0, 0]
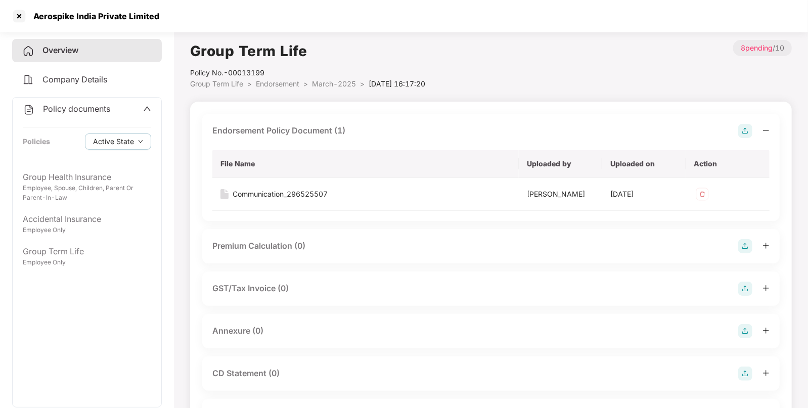
click at [266, 86] on span "Endorsement" at bounding box center [277, 83] width 43 height 9
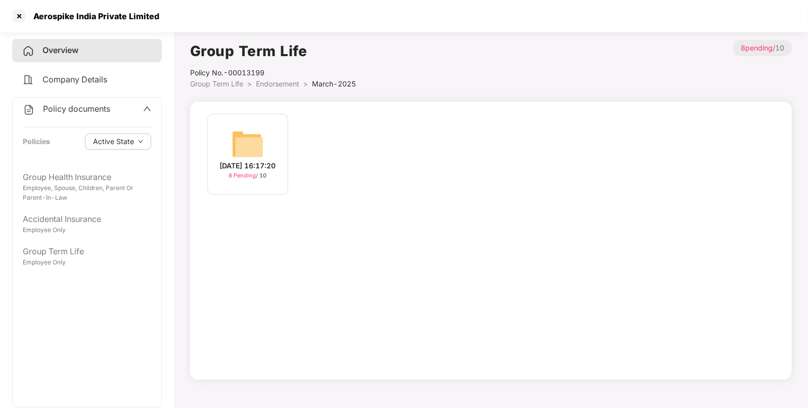
click at [271, 79] on span "Endorsement" at bounding box center [277, 83] width 43 height 9
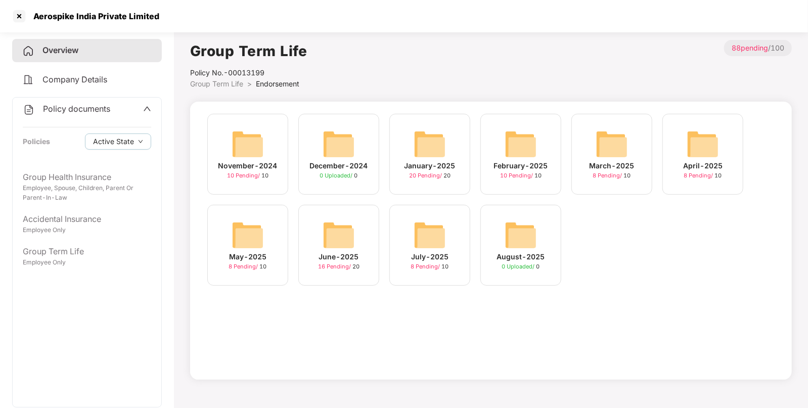
click at [434, 147] on img at bounding box center [430, 144] width 32 height 32
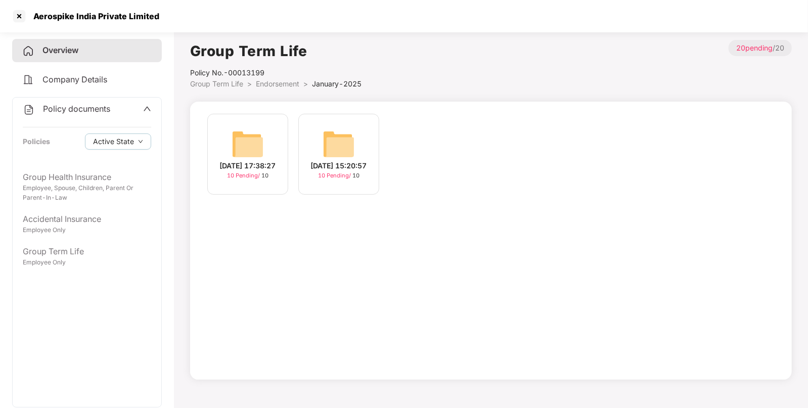
click at [290, 82] on span "Endorsement" at bounding box center [277, 83] width 43 height 9
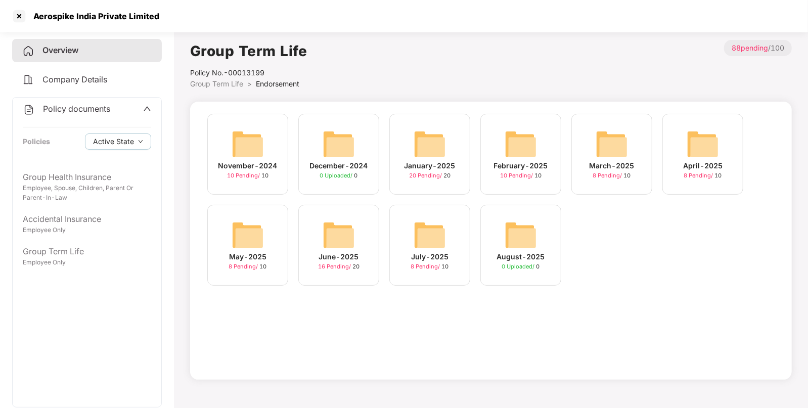
click at [506, 141] on img at bounding box center [521, 144] width 32 height 32
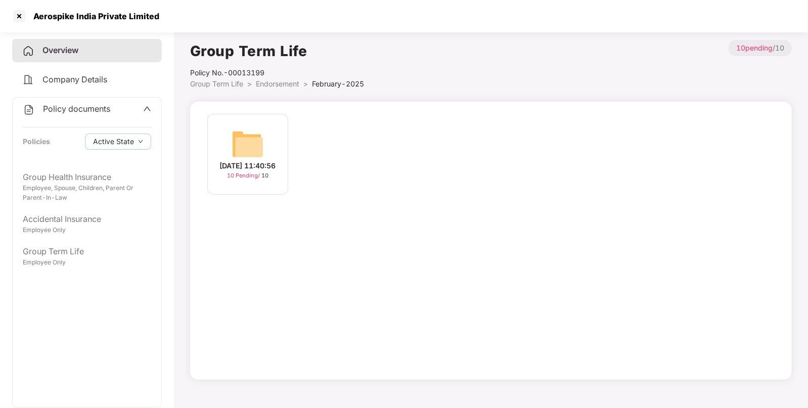
click at [251, 160] on div "[DATE] 11:40:56" at bounding box center [248, 165] width 56 height 11
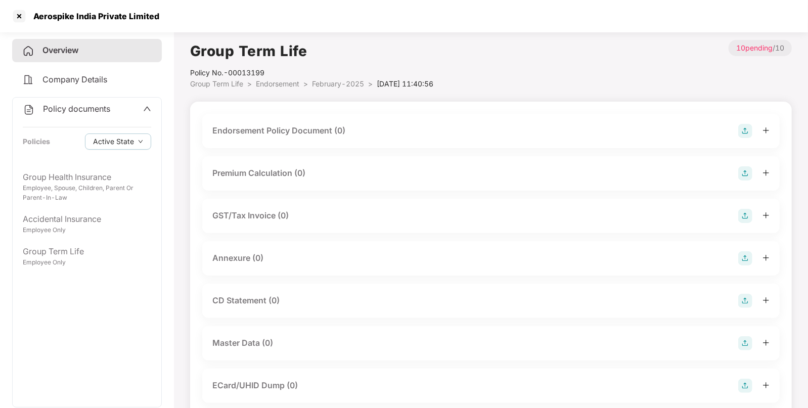
click at [747, 128] on img at bounding box center [745, 131] width 14 height 14
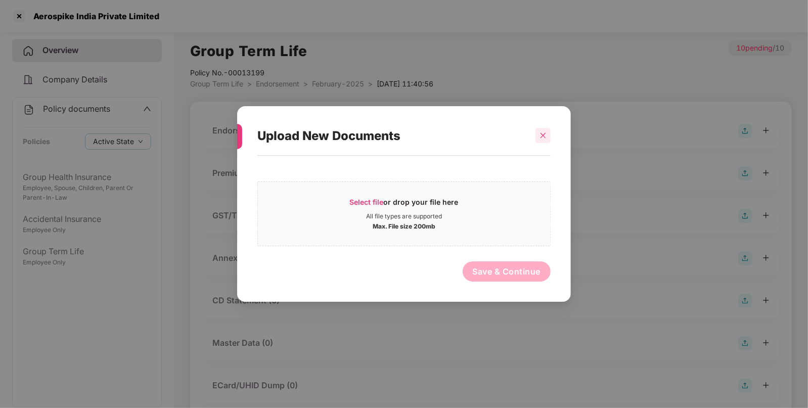
click at [550, 135] on div at bounding box center [542, 135] width 15 height 15
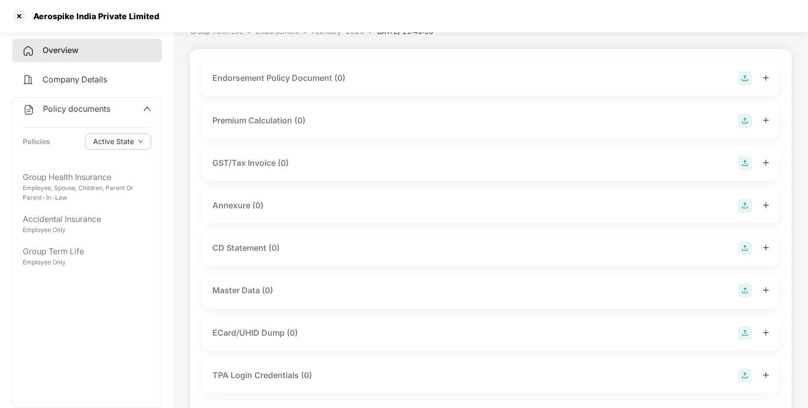
scroll to position [53, 0]
click at [746, 293] on img at bounding box center [745, 291] width 14 height 14
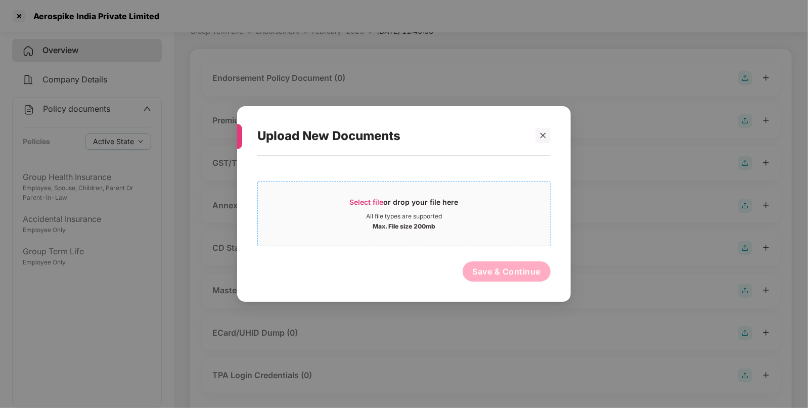
click at [368, 201] on span "Select file" at bounding box center [367, 202] width 34 height 9
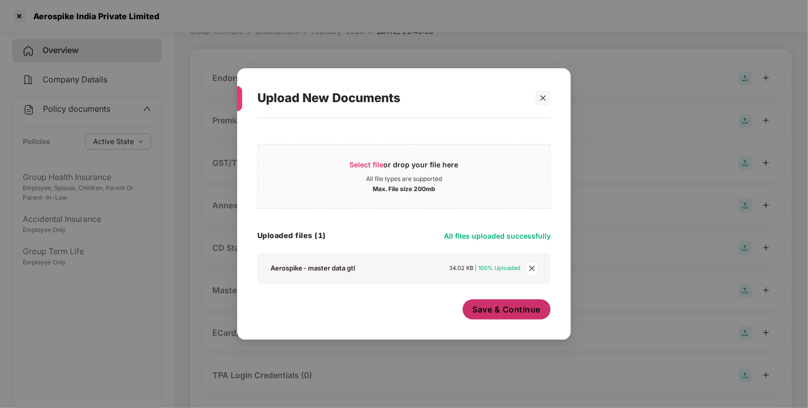
click at [518, 309] on span "Save & Continue" at bounding box center [507, 309] width 68 height 11
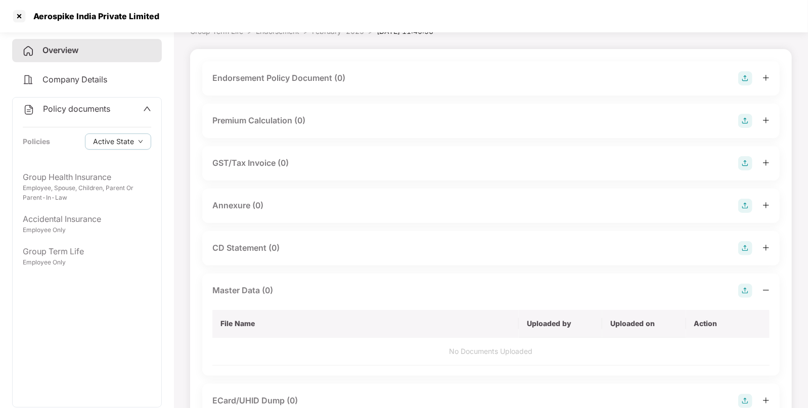
scroll to position [0, 0]
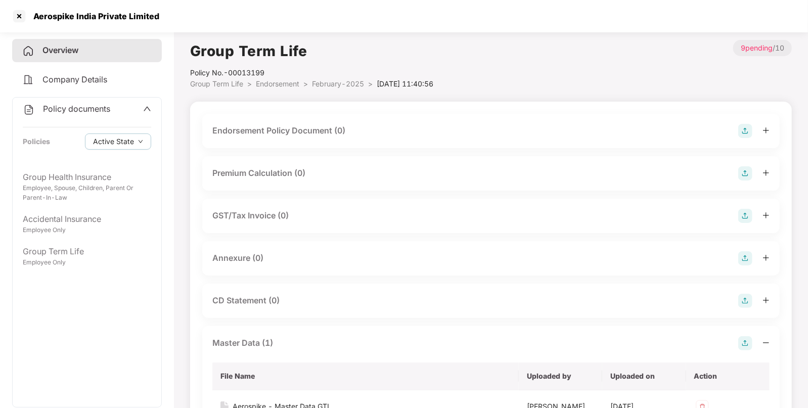
click at [733, 129] on div "Endorsement Policy Document (0)" at bounding box center [490, 131] width 557 height 14
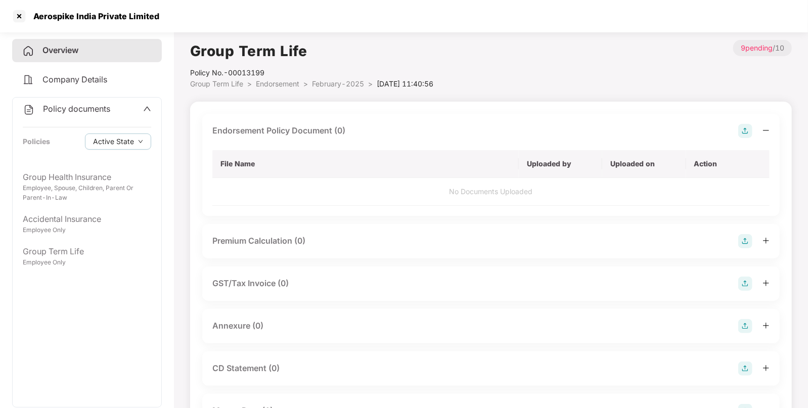
click at [742, 131] on img at bounding box center [745, 131] width 14 height 14
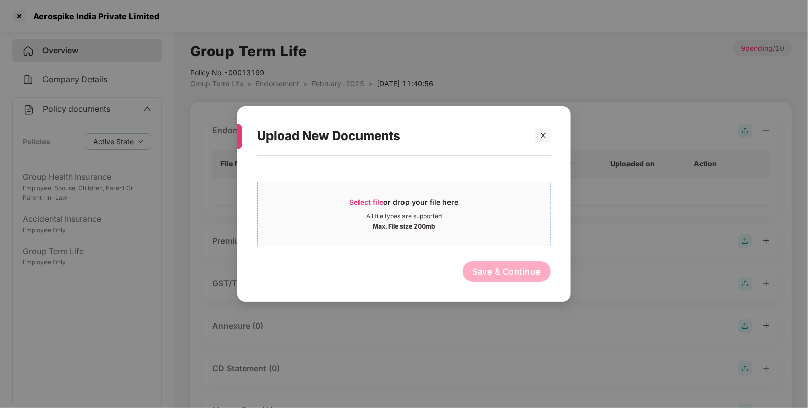
click at [363, 210] on div "Select file or drop your file here" at bounding box center [404, 204] width 109 height 15
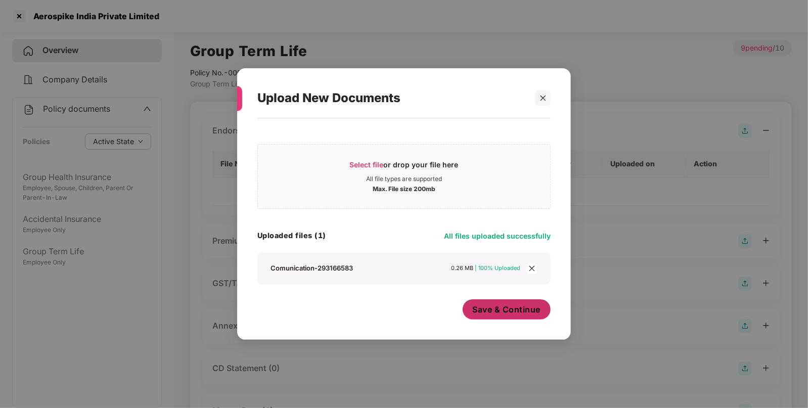
click at [509, 314] on span "Save & Continue" at bounding box center [507, 309] width 68 height 11
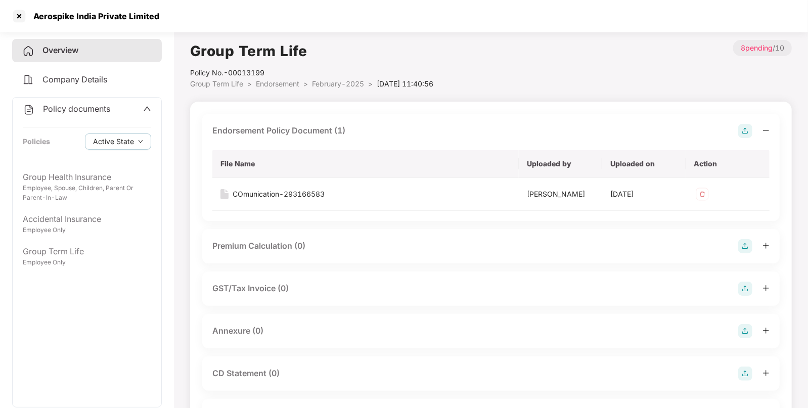
click at [291, 84] on span "Endorsement" at bounding box center [277, 83] width 43 height 9
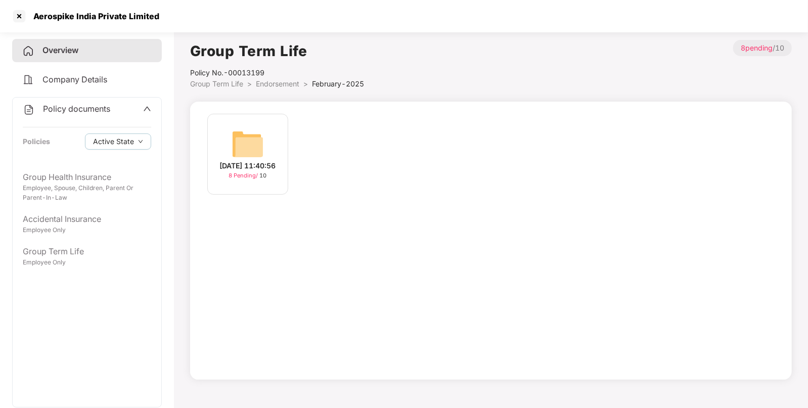
click at [274, 83] on span "Endorsement" at bounding box center [277, 83] width 43 height 9
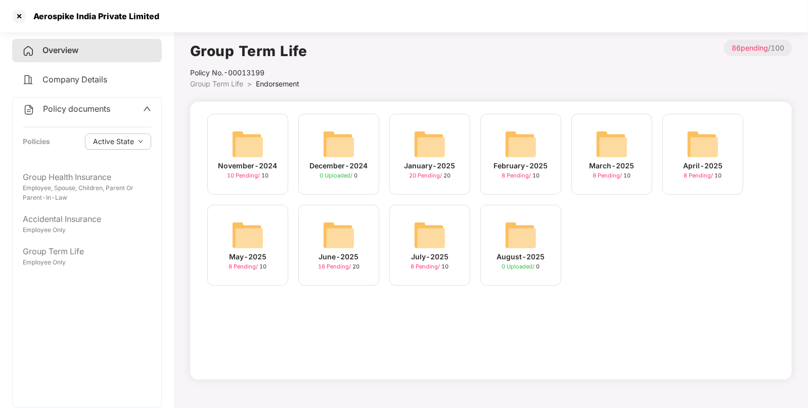
click at [426, 140] on img at bounding box center [430, 144] width 32 height 32
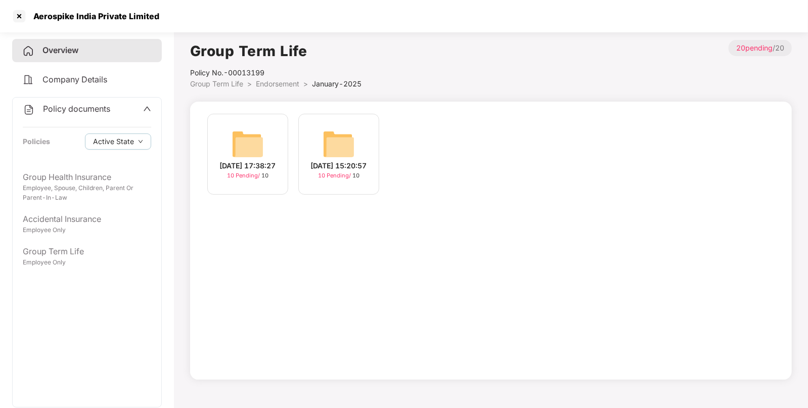
click at [334, 135] on img at bounding box center [339, 144] width 32 height 32
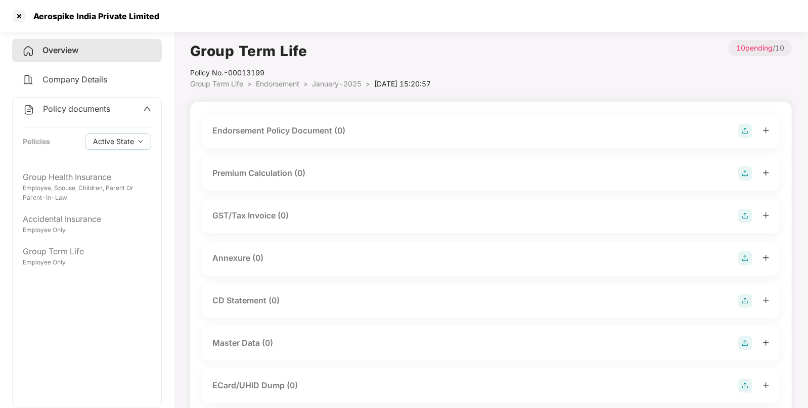
click at [741, 131] on img at bounding box center [745, 131] width 14 height 14
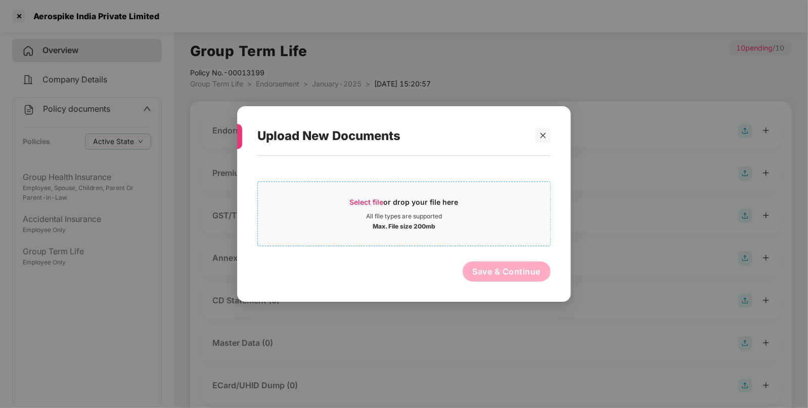
click at [380, 198] on span "Select file" at bounding box center [367, 202] width 34 height 9
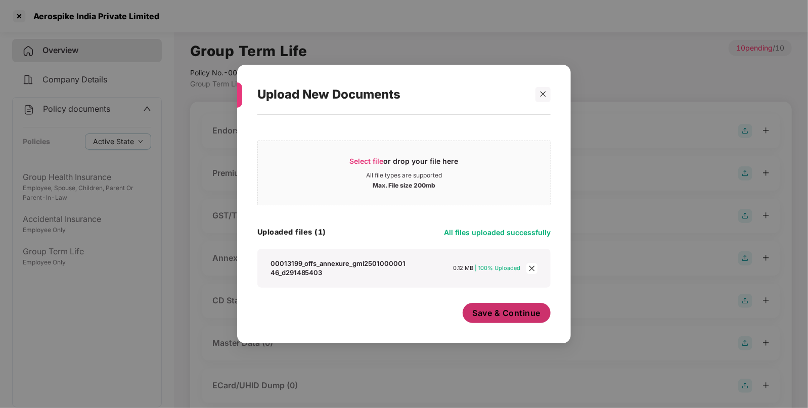
click at [502, 307] on button "Save & Continue" at bounding box center [507, 313] width 88 height 20
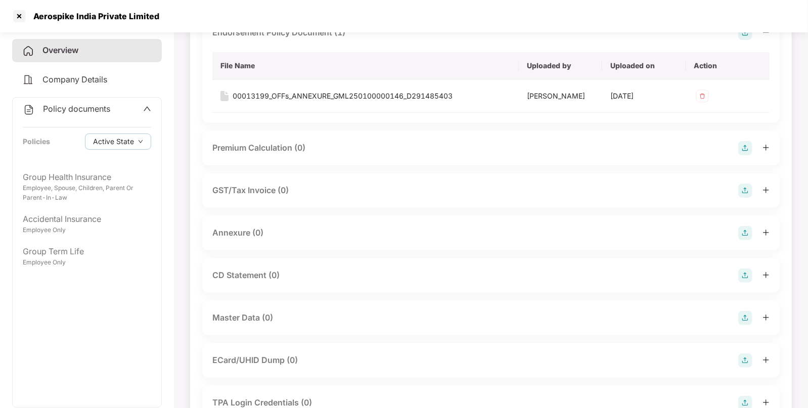
scroll to position [98, 0]
click at [737, 320] on div "Master Data (0)" at bounding box center [490, 318] width 557 height 14
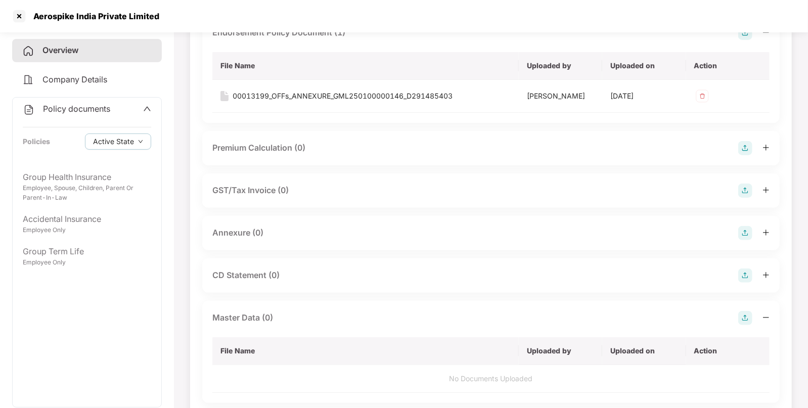
click at [747, 316] on img at bounding box center [745, 318] width 14 height 14
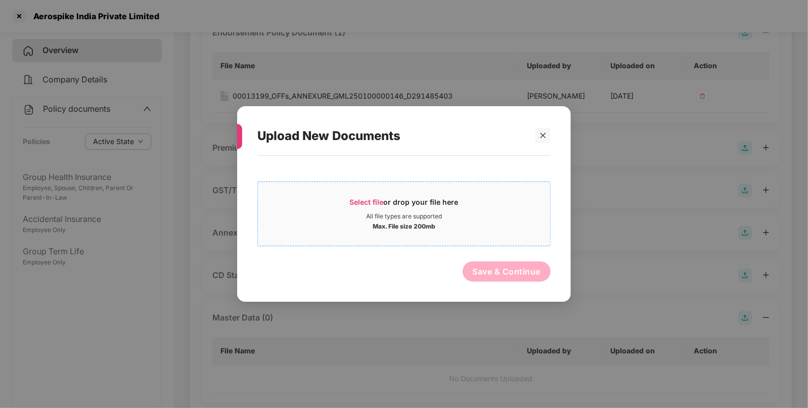
click at [354, 200] on span "Select file" at bounding box center [367, 202] width 34 height 9
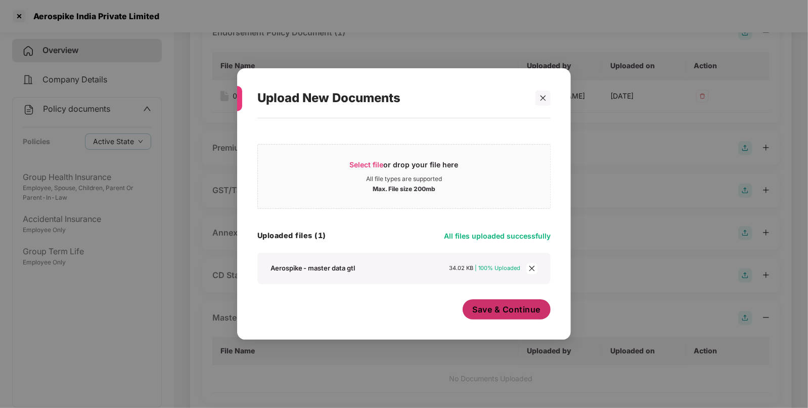
click at [508, 310] on span "Save & Continue" at bounding box center [507, 309] width 68 height 11
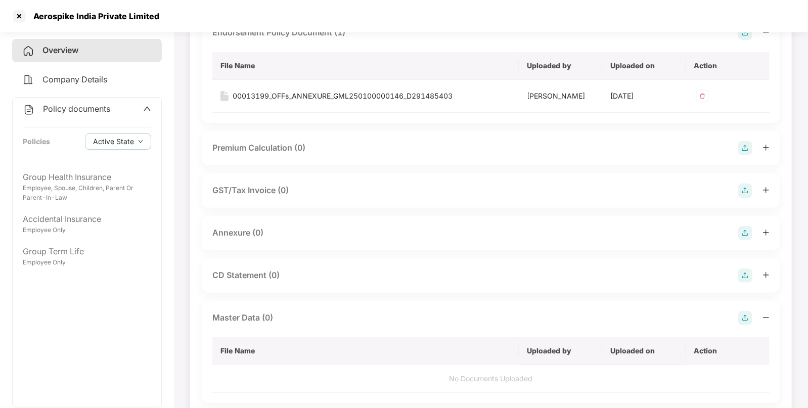
scroll to position [0, 0]
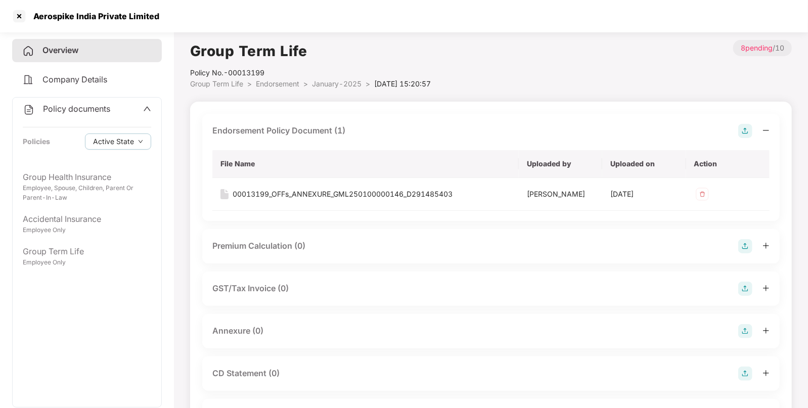
click at [293, 88] on li "Endorsement >" at bounding box center [284, 83] width 56 height 11
click at [321, 88] on li "January-2025 >" at bounding box center [343, 83] width 62 height 11
click at [331, 77] on div "Policy No.- 00013199" at bounding box center [310, 72] width 241 height 11
click at [329, 79] on span "January-2025" at bounding box center [337, 83] width 50 height 9
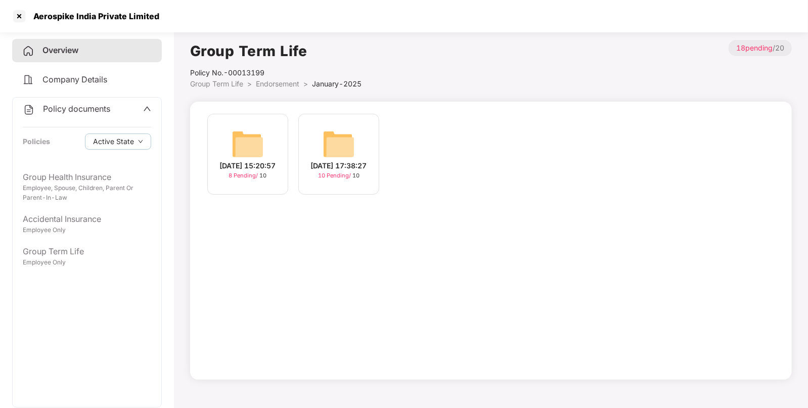
click at [331, 160] on div "[DATE] 17:38:27" at bounding box center [339, 165] width 56 height 11
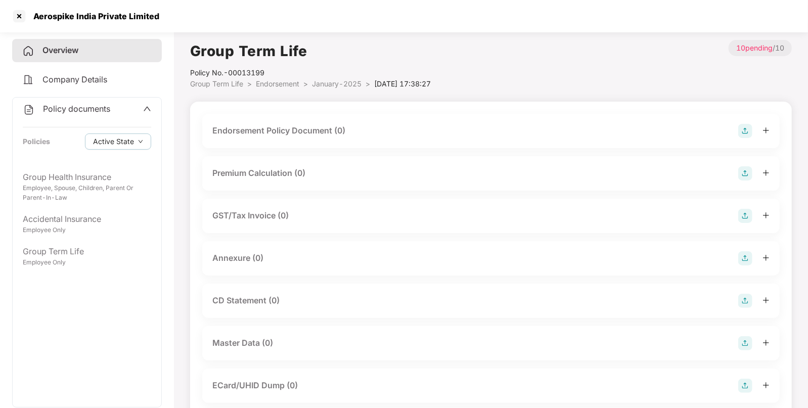
click at [737, 129] on div "Endorsement Policy Document (0)" at bounding box center [490, 131] width 557 height 14
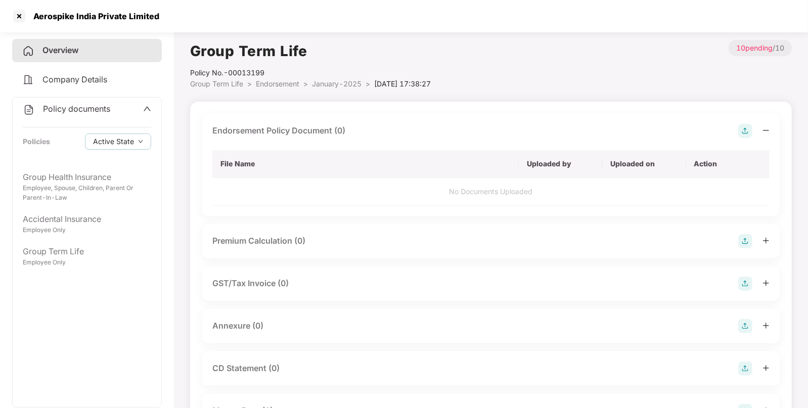
click at [749, 129] on img at bounding box center [745, 131] width 14 height 14
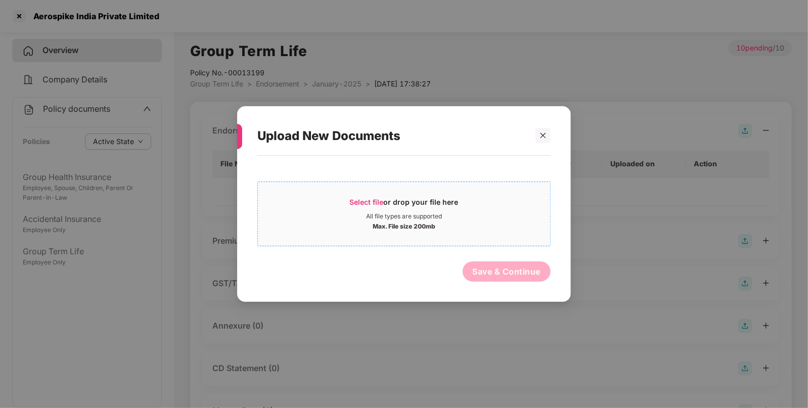
click at [359, 191] on span "Select file or drop your file here All file types are supported Max. File size …" at bounding box center [404, 214] width 292 height 49
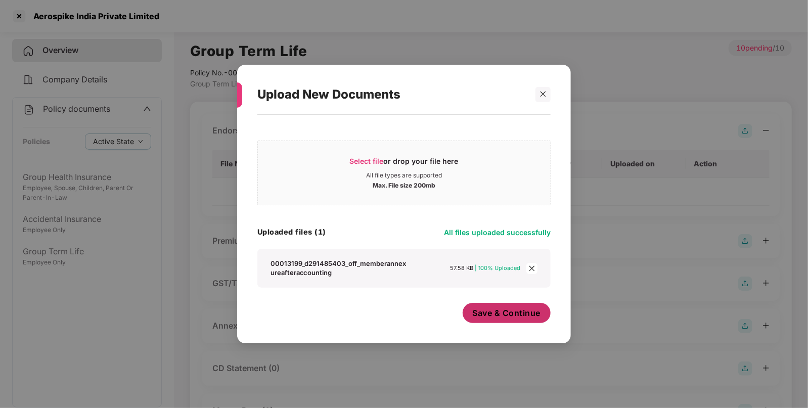
click at [499, 307] on button "Save & Continue" at bounding box center [507, 313] width 88 height 20
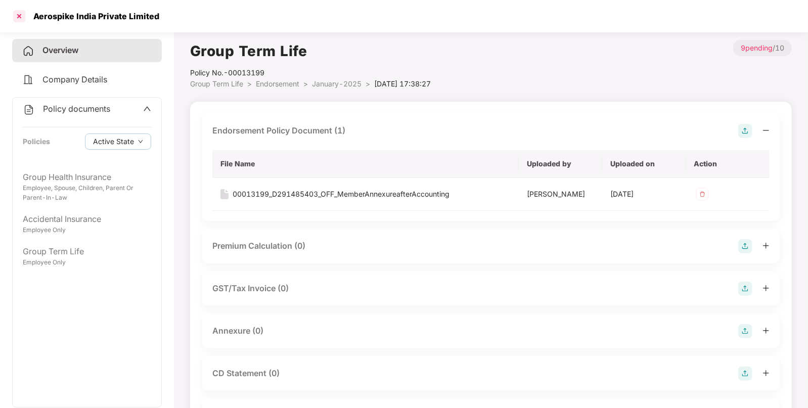
click at [18, 13] on div at bounding box center [19, 16] width 16 height 16
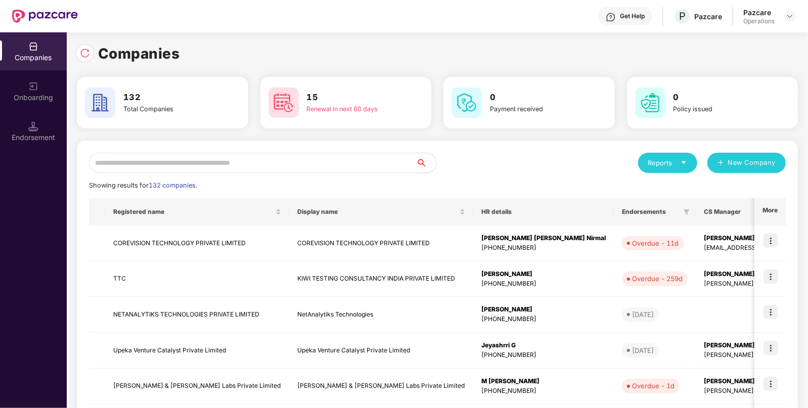
click at [167, 162] on input "text" at bounding box center [252, 163] width 327 height 20
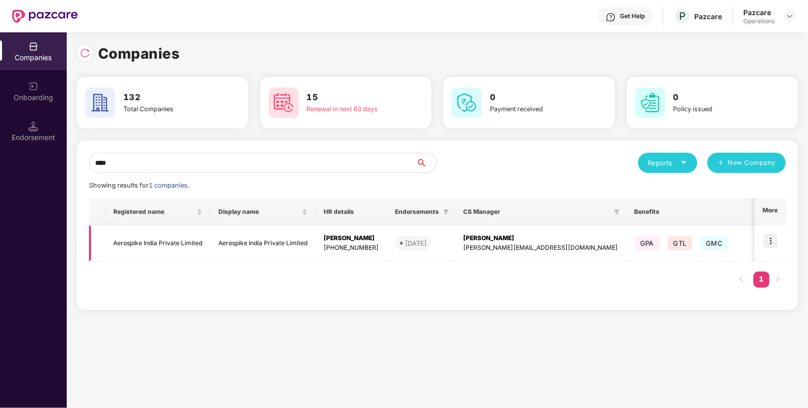
type input "****"
click at [152, 238] on td "Aerospike India Private Limited" at bounding box center [157, 244] width 105 height 36
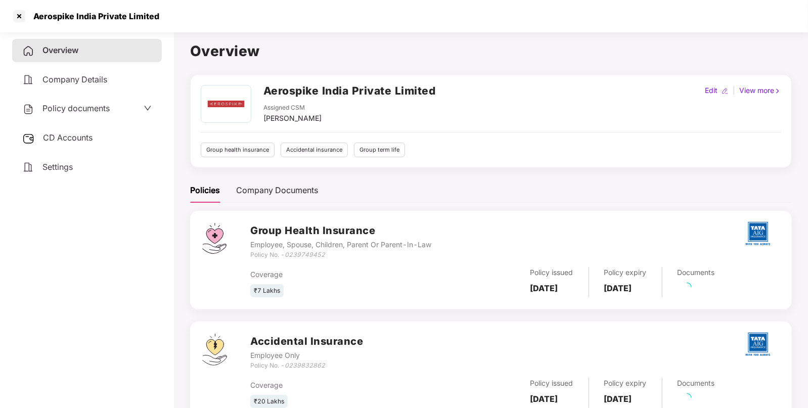
click at [53, 139] on span "CD Accounts" at bounding box center [68, 137] width 50 height 10
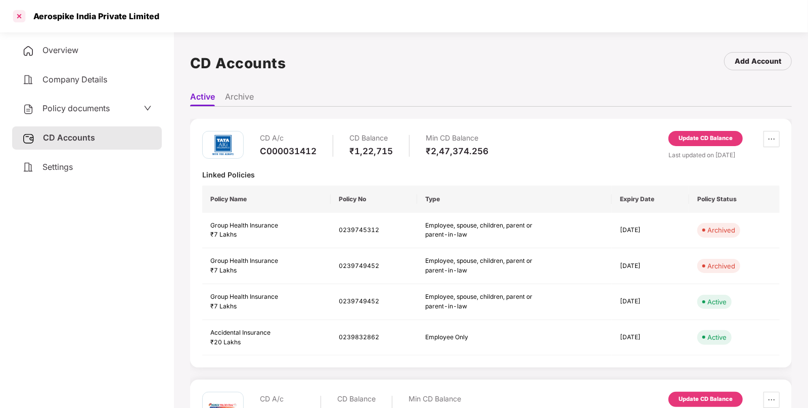
click at [20, 13] on div at bounding box center [19, 16] width 16 height 16
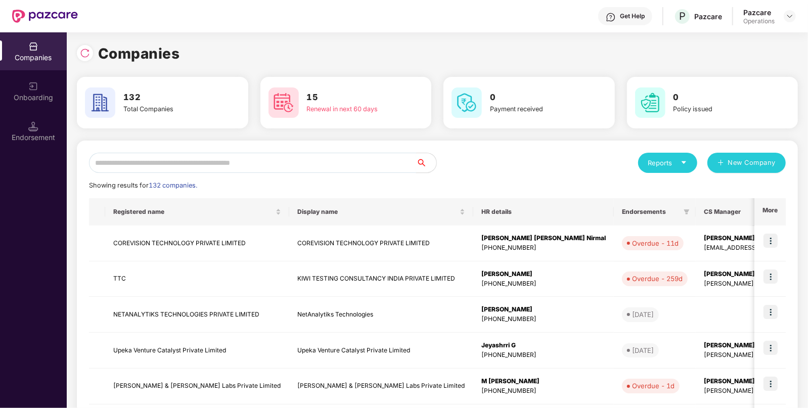
click at [188, 156] on input "text" at bounding box center [252, 163] width 327 height 20
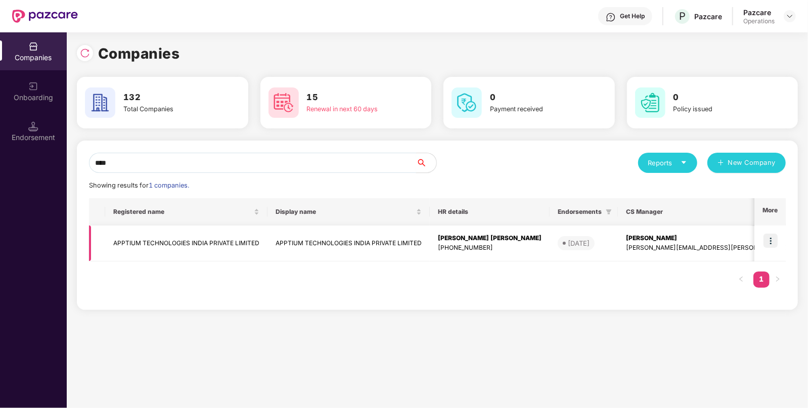
type input "****"
click at [768, 237] on img at bounding box center [771, 241] width 14 height 14
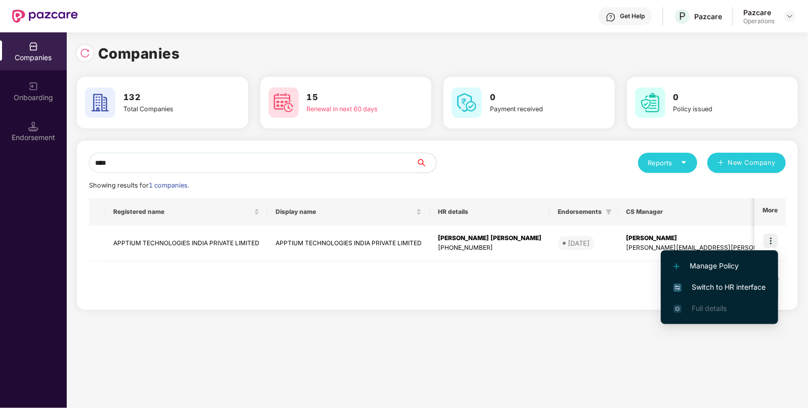
click at [714, 285] on span "Switch to HR interface" at bounding box center [720, 287] width 92 height 11
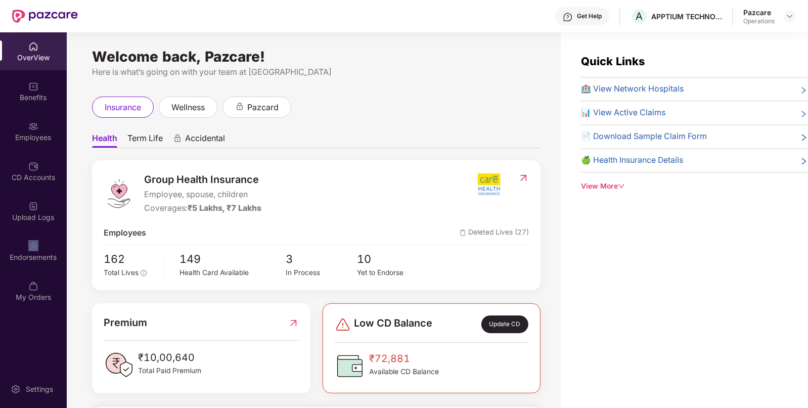
click at [47, 239] on div "Endorsements" at bounding box center [33, 251] width 67 height 38
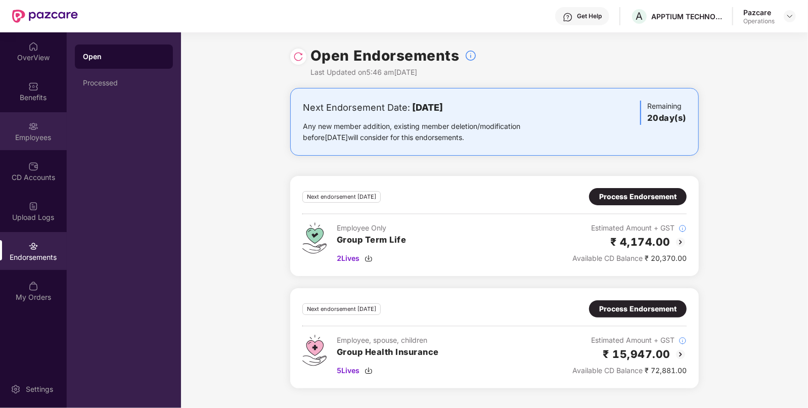
click at [24, 126] on div "Employees" at bounding box center [33, 131] width 67 height 38
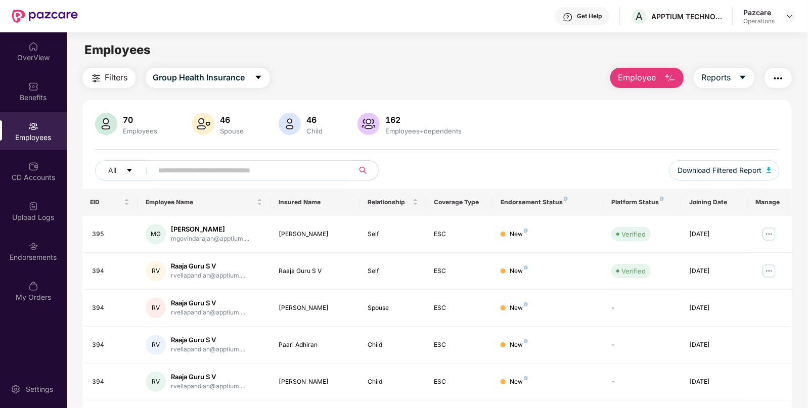
click at [99, 69] on button "Filters" at bounding box center [108, 78] width 53 height 20
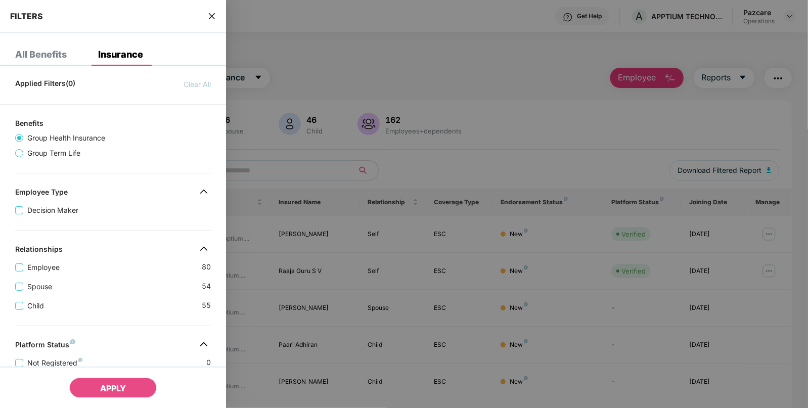
click at [32, 51] on div "All Benefits" at bounding box center [41, 55] width 52 height 10
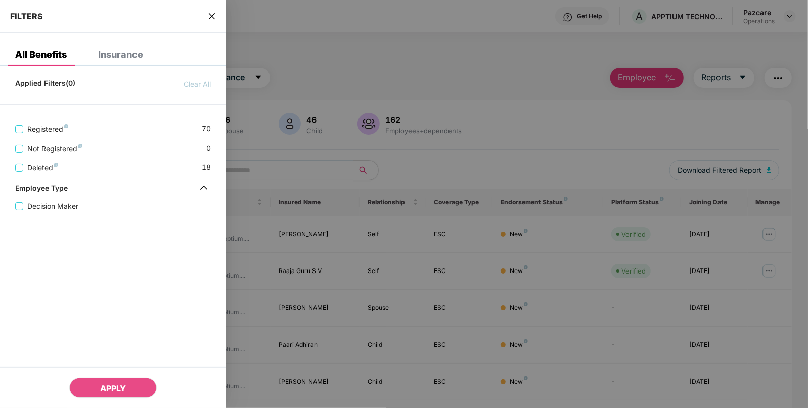
click at [98, 50] on div "Insurance" at bounding box center [113, 55] width 60 height 10
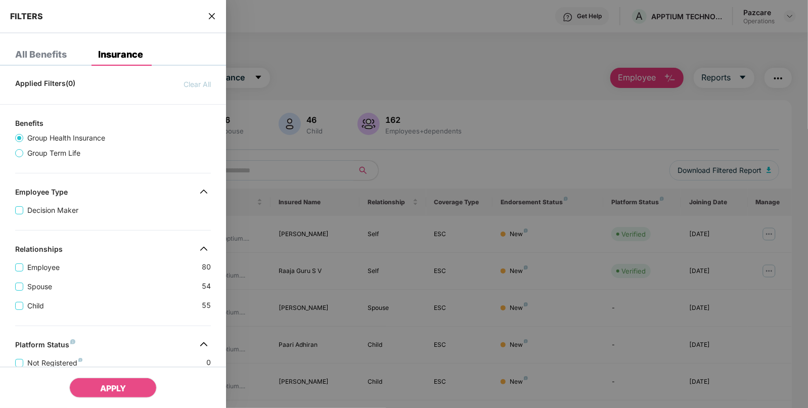
scroll to position [247, 0]
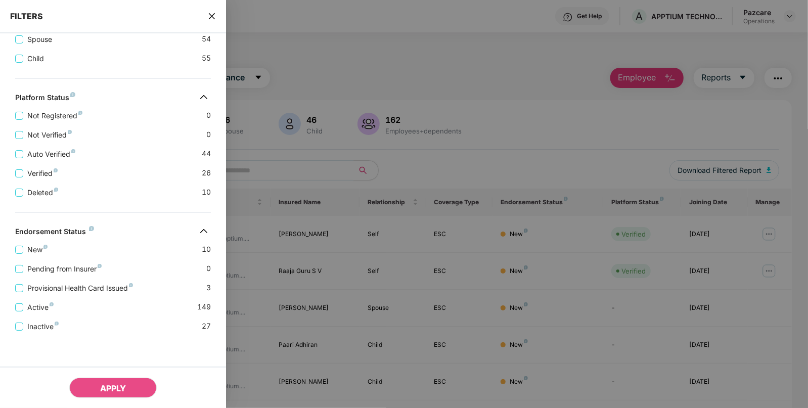
click at [206, 23] on div "FILTERS" at bounding box center [113, 16] width 226 height 33
click at [207, 14] on div "FILTERS" at bounding box center [113, 16] width 226 height 33
click at [212, 8] on div "FILTERS" at bounding box center [113, 16] width 226 height 33
click at [212, 18] on icon "close" at bounding box center [212, 16] width 8 height 8
